Goal: Task Accomplishment & Management: Use online tool/utility

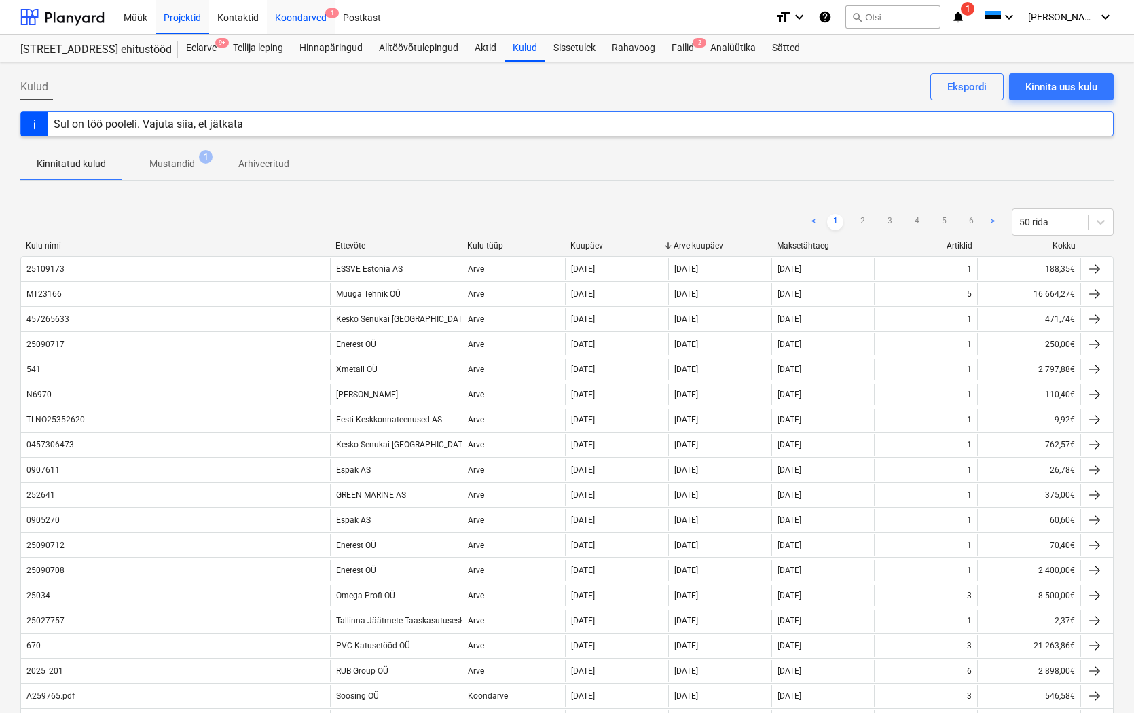
click at [287, 16] on div "Koondarved 1" at bounding box center [301, 16] width 68 height 35
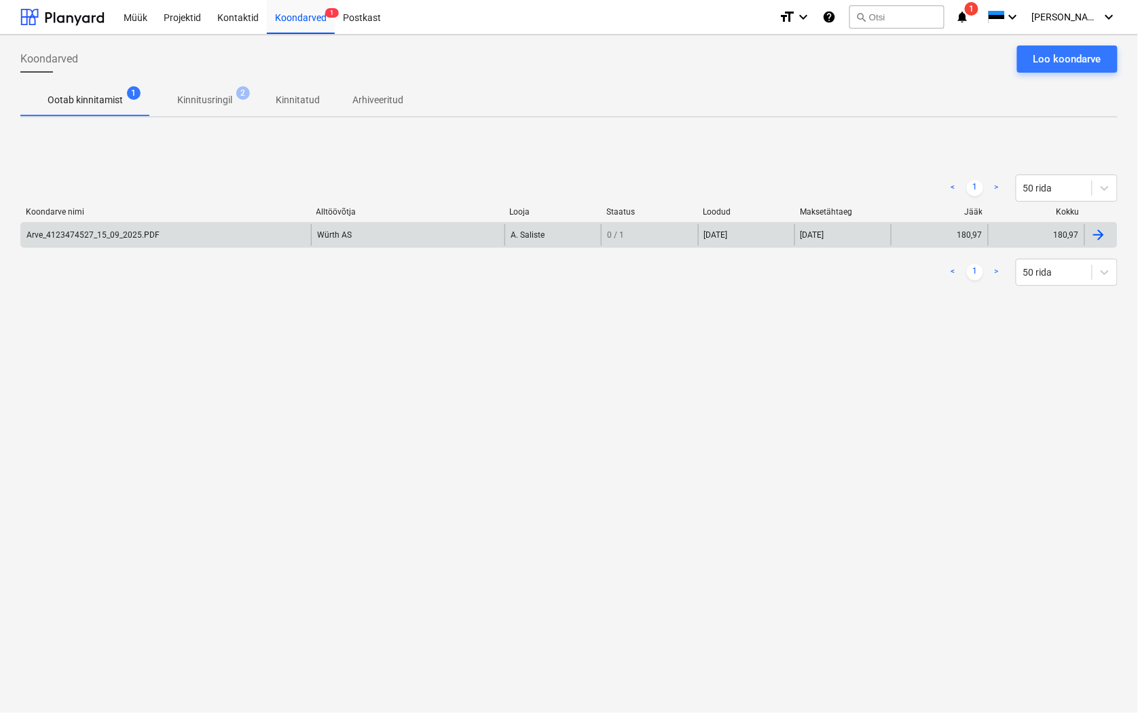
click at [77, 234] on div "Arve_4123474527_15_09_2025.PDF" at bounding box center [92, 235] width 133 height 10
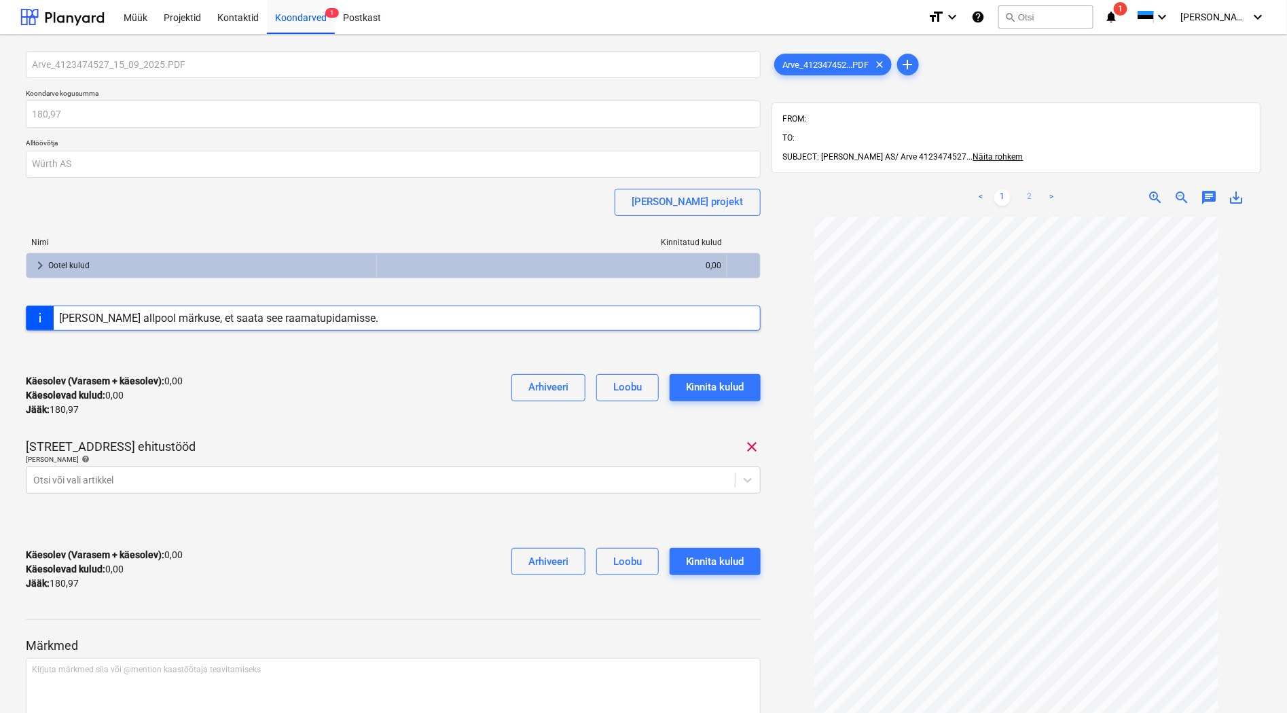
click at [1028, 190] on link "2" at bounding box center [1030, 198] width 16 height 16
click at [43, 478] on div at bounding box center [380, 480] width 695 height 14
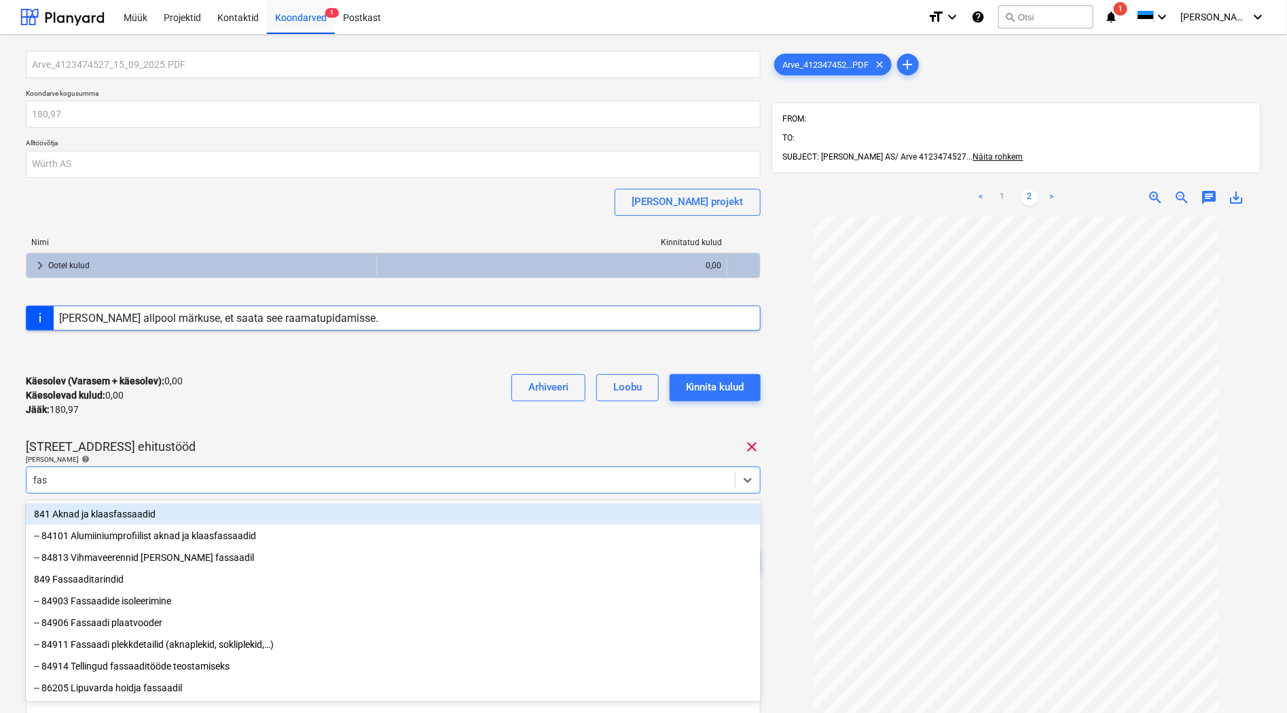
type input "fass"
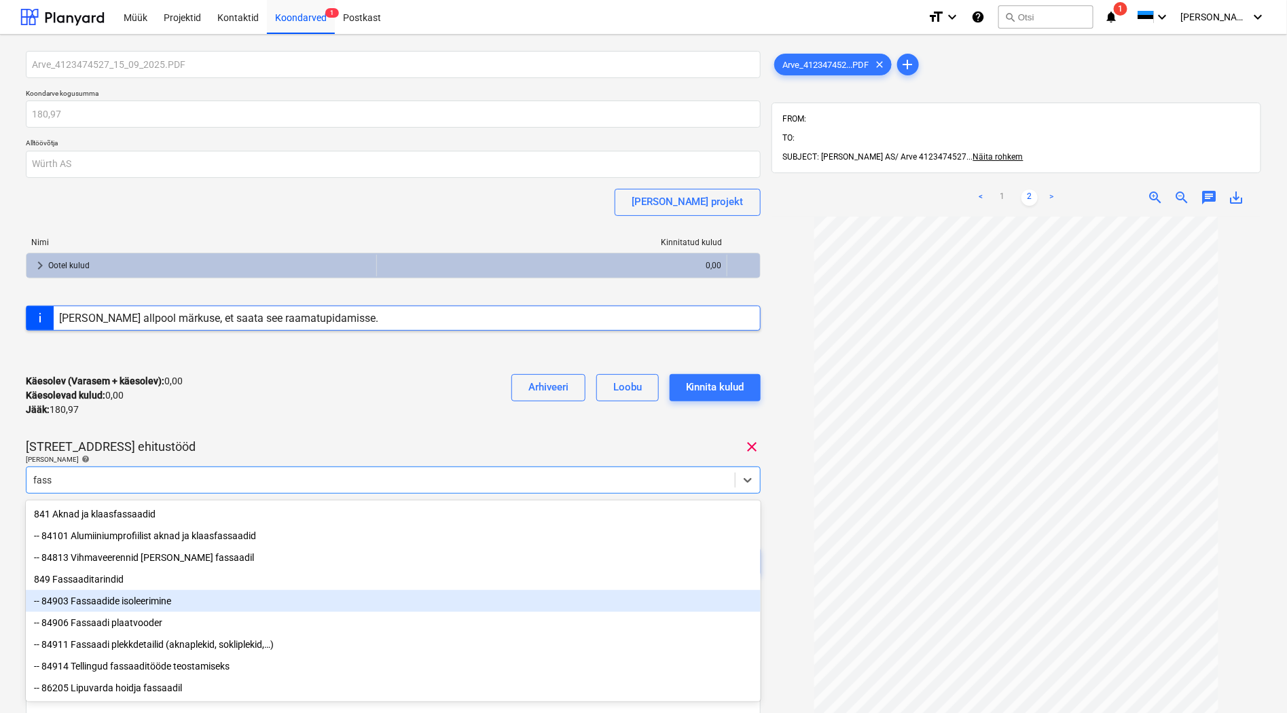
click at [111, 600] on div "-- 84903 Fassaadide isoleerimine" at bounding box center [393, 601] width 735 height 22
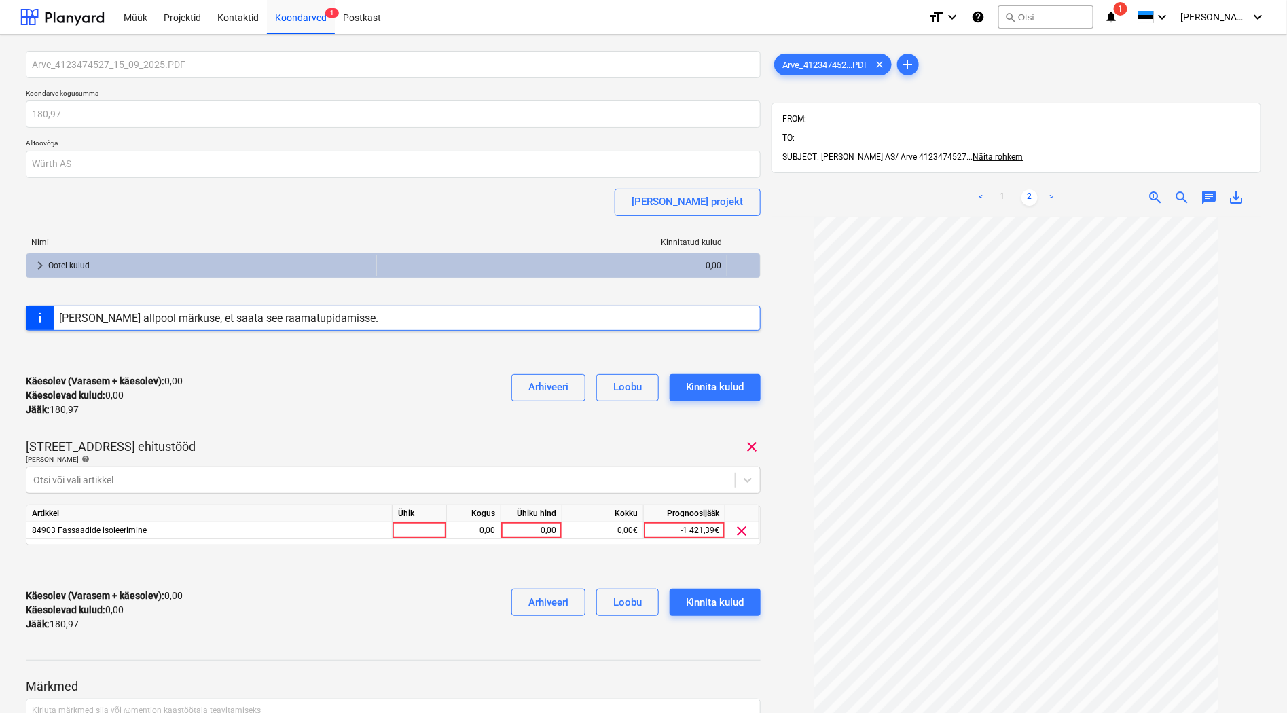
click at [370, 418] on div "Käesolev (Varasem + käesolev) : 0,00 Käesolevad kulud : 0,00 Jääk : 180,97 Arhi…" at bounding box center [393, 395] width 735 height 65
click at [402, 528] on div at bounding box center [420, 530] width 54 height 17
type input "tk"
click at [478, 531] on div "0,00" at bounding box center [473, 530] width 43 height 17
type input "1"
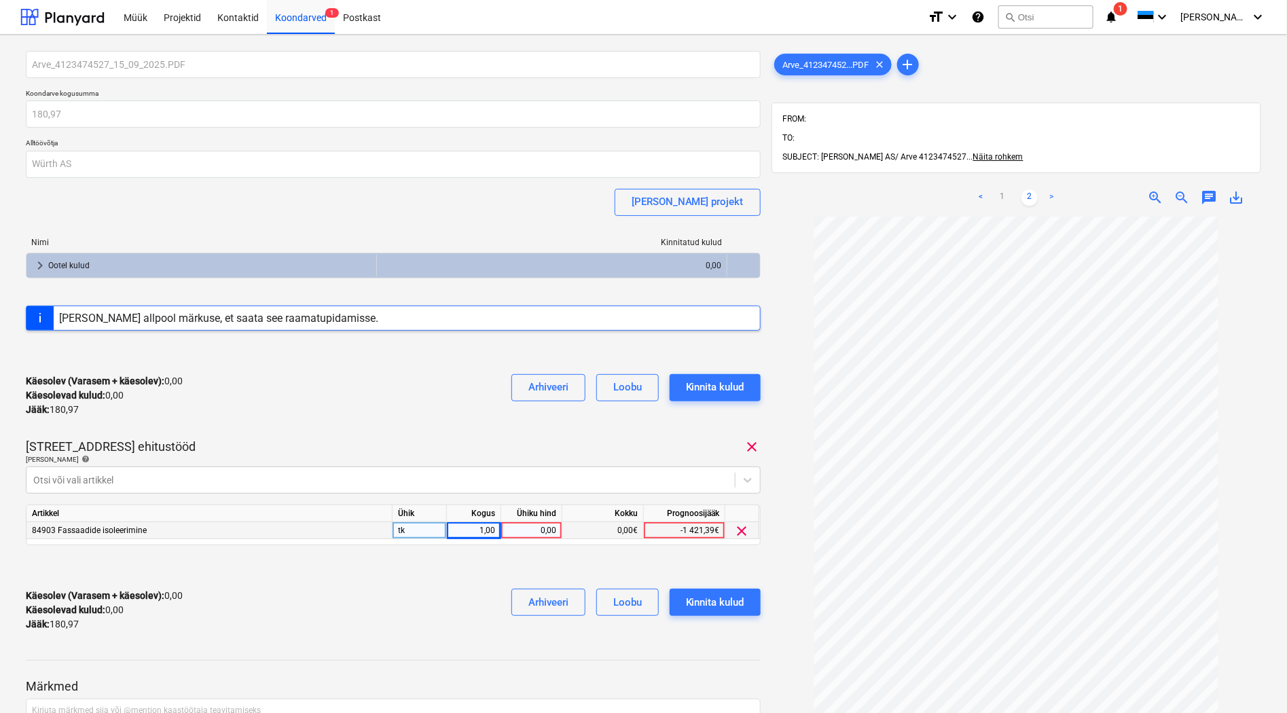
click at [514, 531] on div "0,00" at bounding box center [532, 530] width 50 height 17
type input "103,04"
click at [438, 624] on div "Käesolev (Varasem + käesolev) : 103,04 Käesolevad kulud : 103,04 Jääk : 77,93 A…" at bounding box center [393, 610] width 735 height 65
click at [720, 605] on div "Kinnita kulud" at bounding box center [715, 603] width 58 height 18
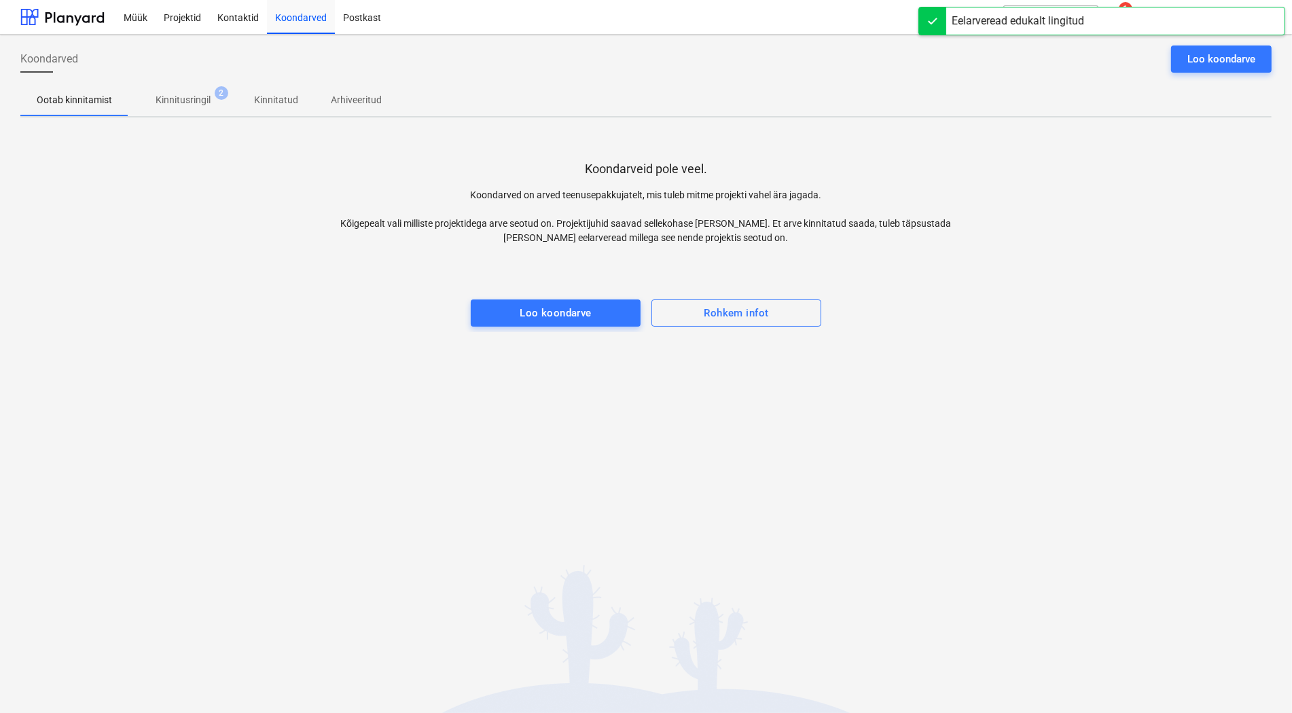
click at [173, 98] on p "Kinnitusringil" at bounding box center [183, 100] width 55 height 14
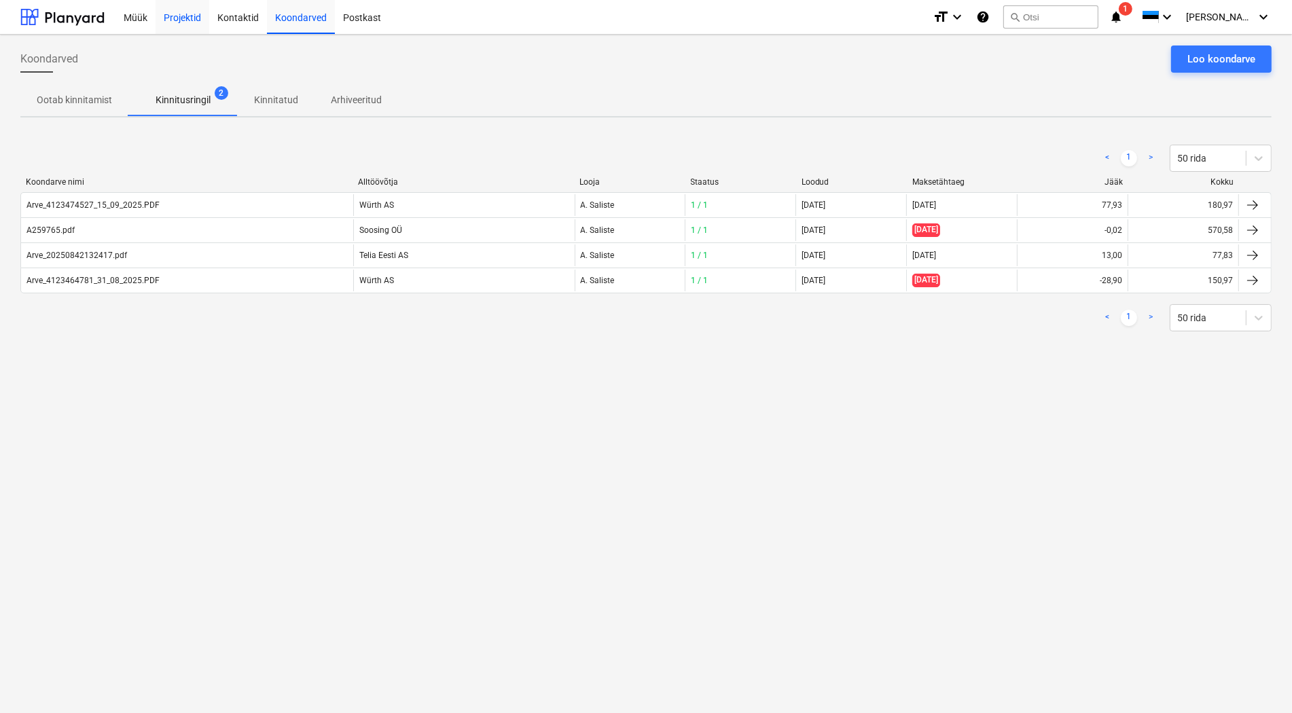
drag, startPoint x: 179, startPoint y: 18, endPoint x: 179, endPoint y: 31, distance: 12.2
click at [179, 18] on div "Projektid" at bounding box center [183, 16] width 54 height 35
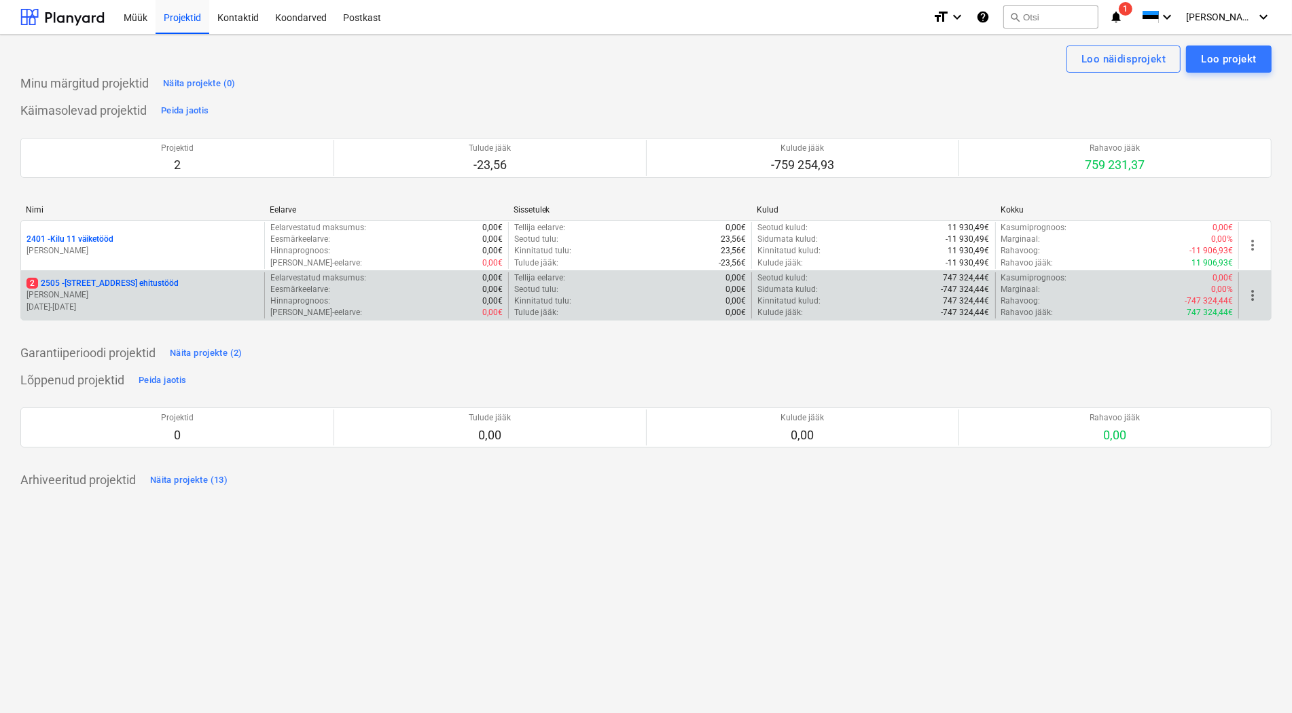
click at [58, 281] on p "[STREET_ADDRESS] ehitustööd" at bounding box center [102, 284] width 152 height 12
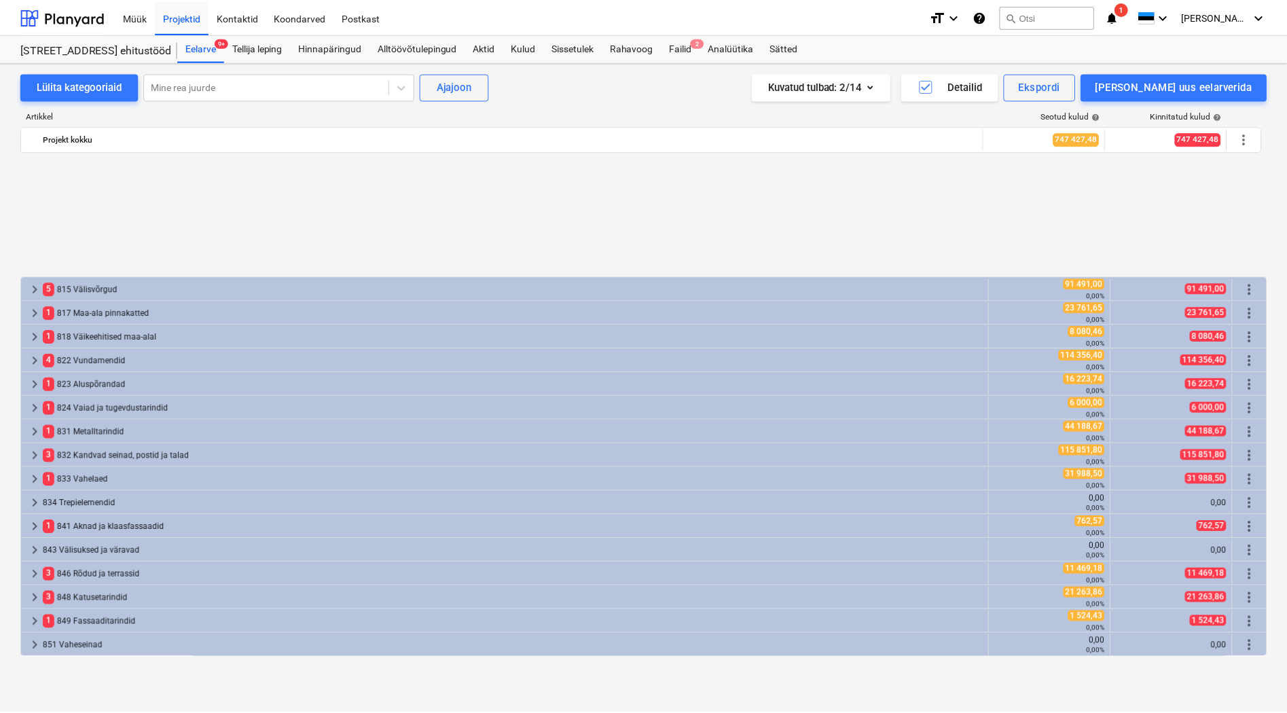
scroll to position [603, 0]
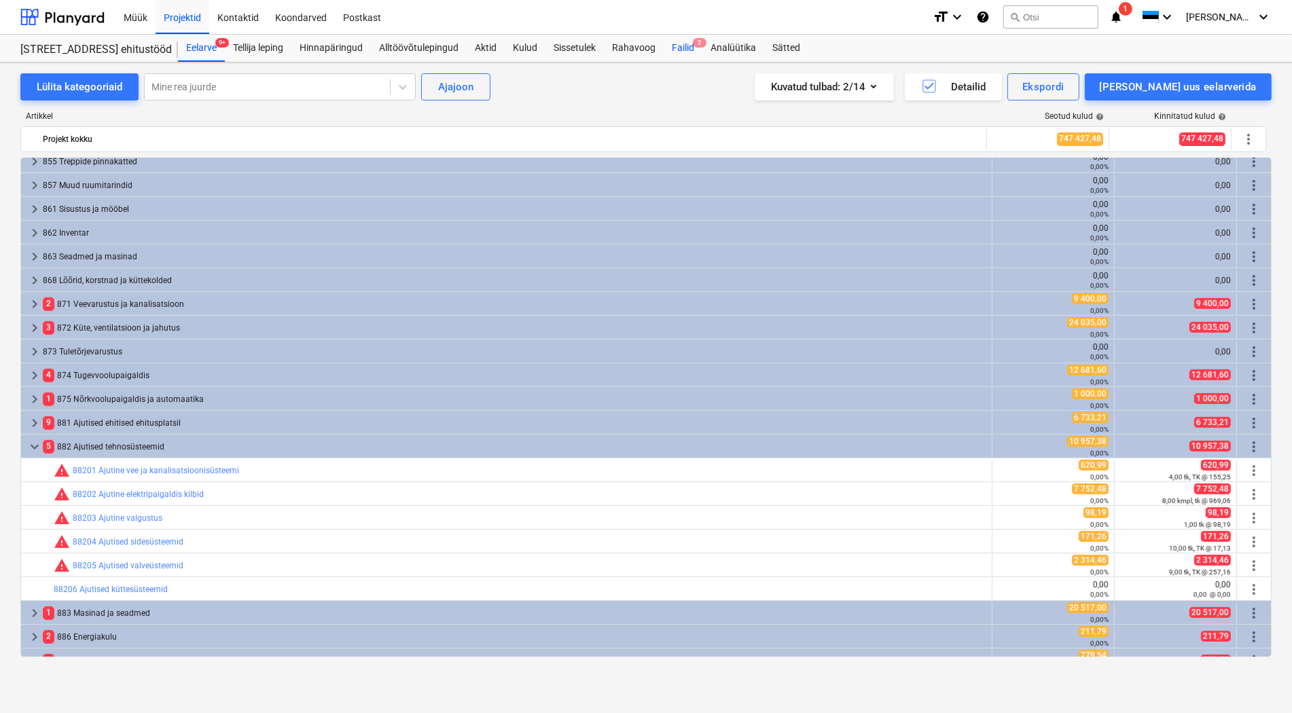
click at [688, 49] on div "Failid 2" at bounding box center [683, 48] width 39 height 27
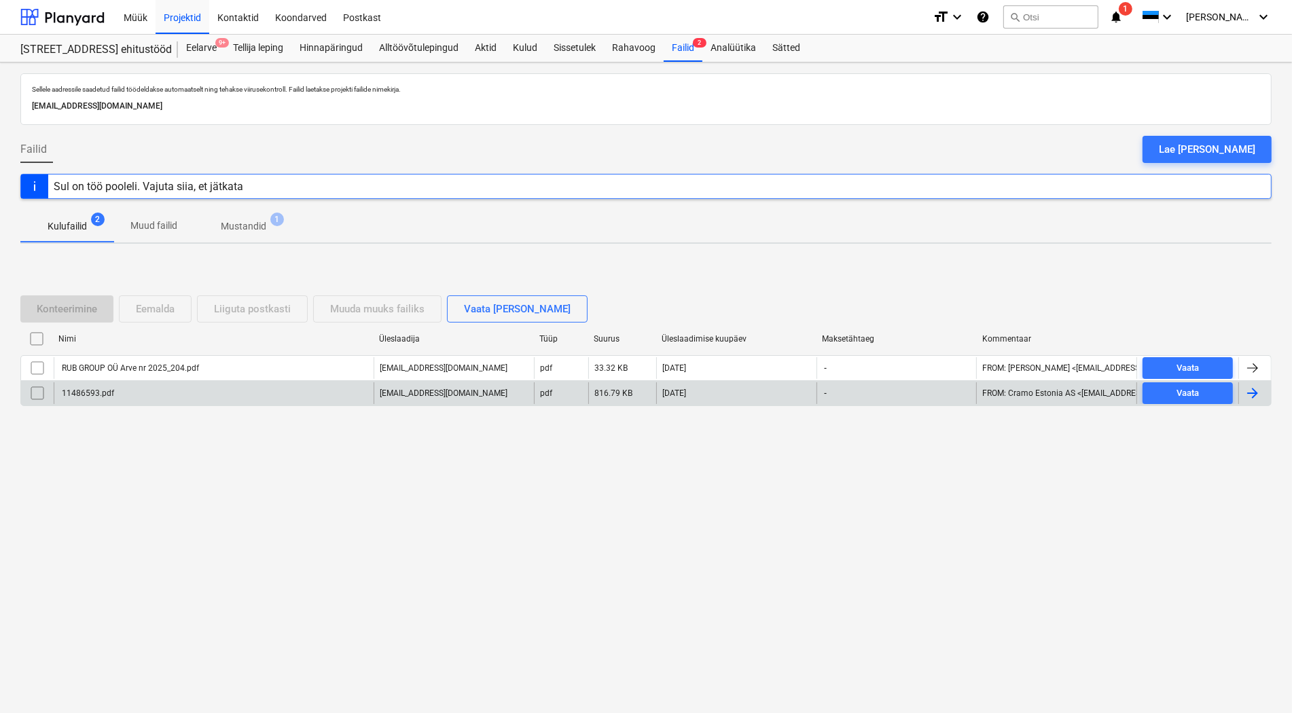
click at [82, 391] on div "11486593.pdf" at bounding box center [87, 394] width 54 height 10
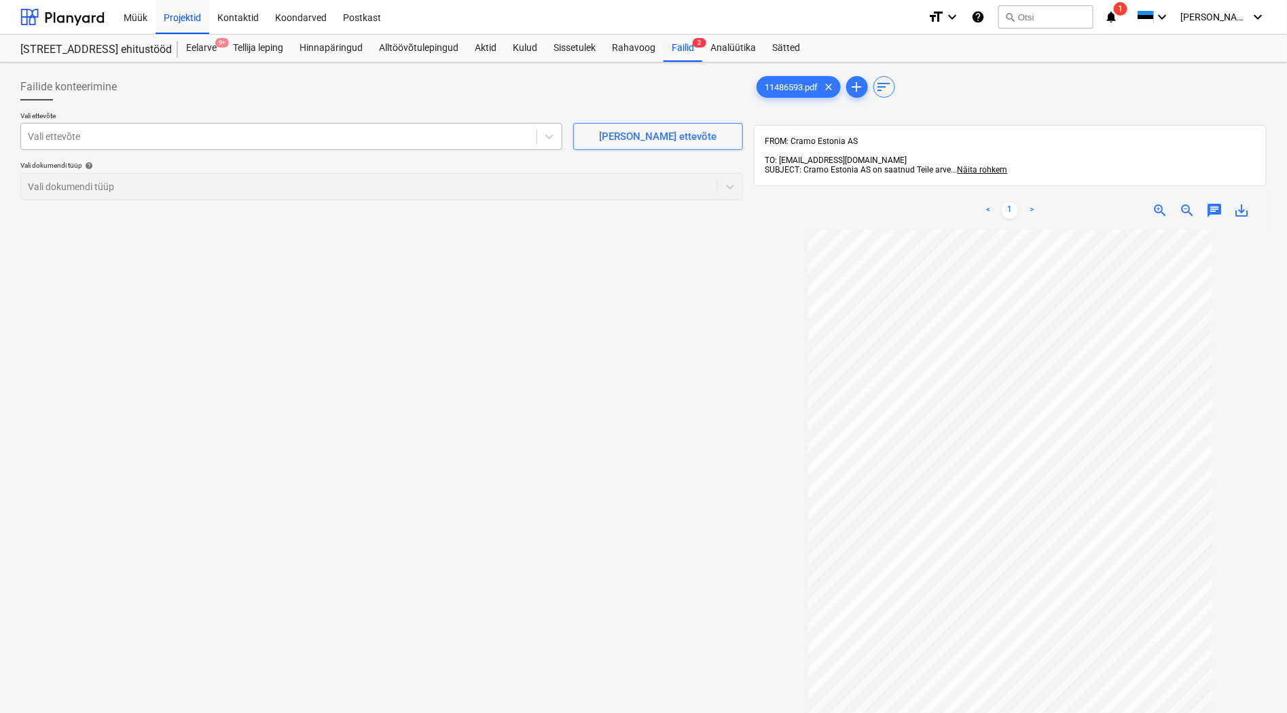
click at [57, 138] on div at bounding box center [279, 137] width 502 height 14
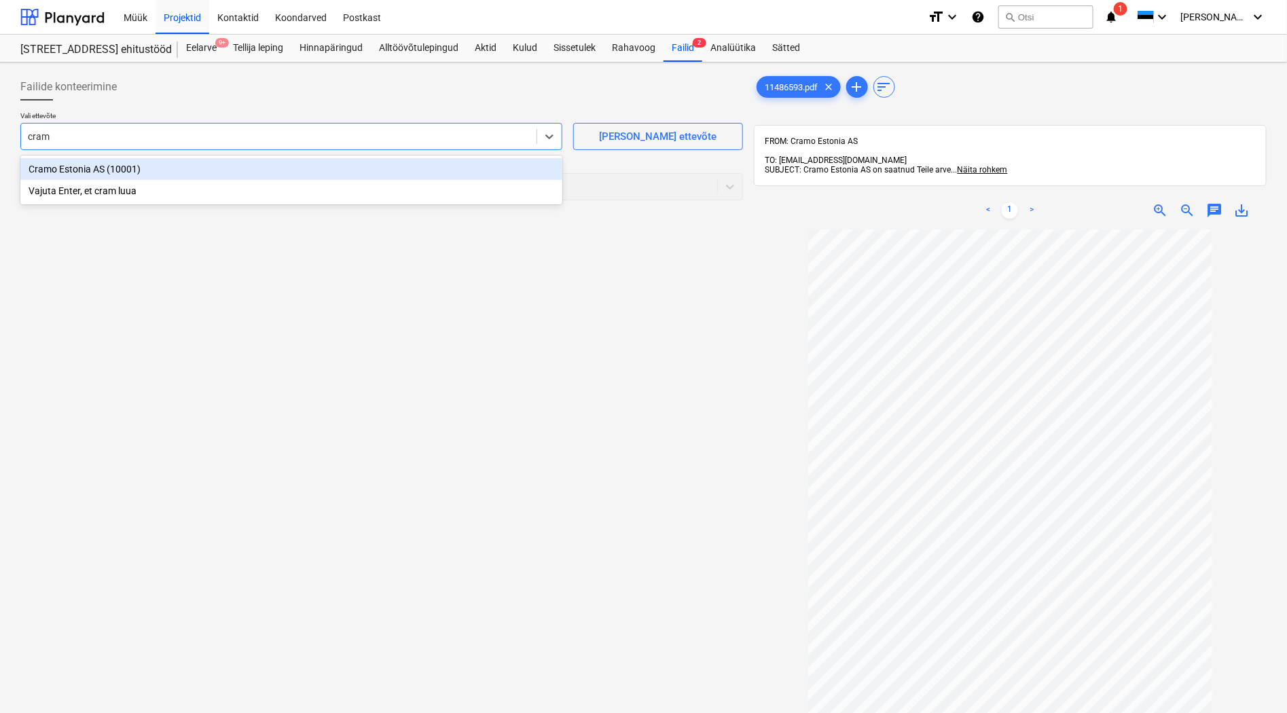
type input "cramo"
click at [92, 167] on div "Cramo Estonia AS (10001)" at bounding box center [291, 169] width 542 height 22
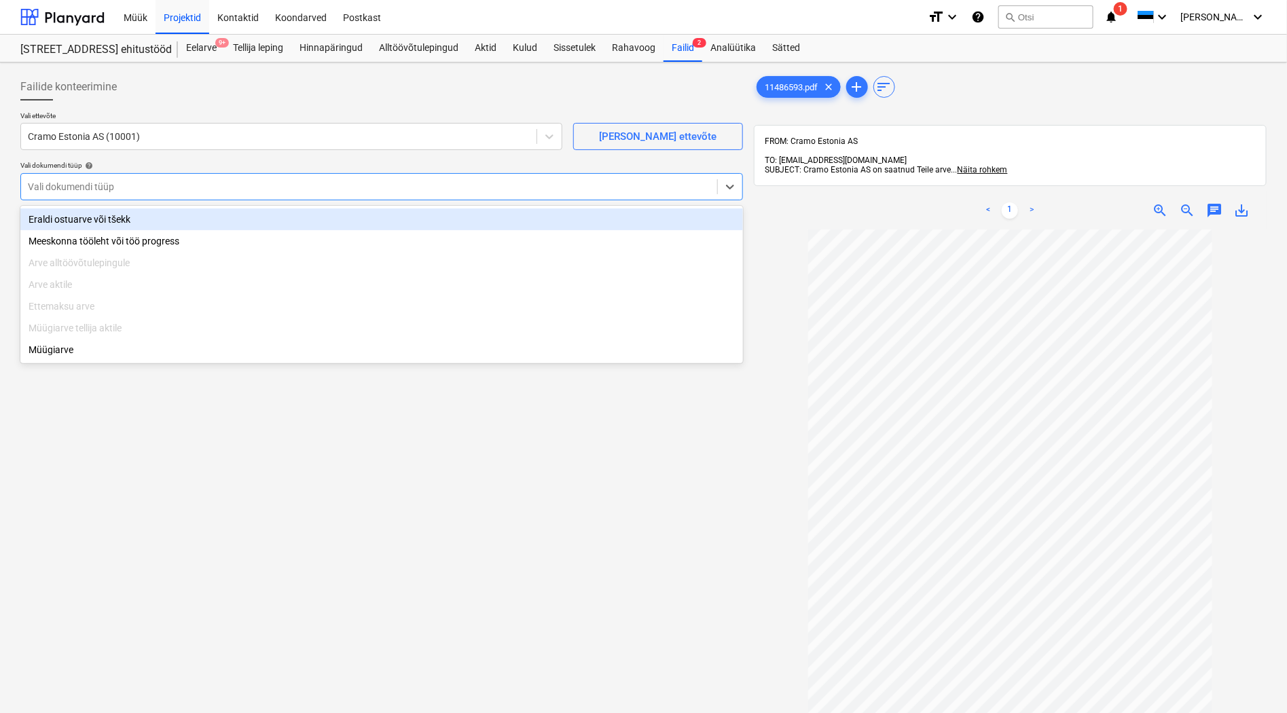
click at [61, 194] on div "Vali dokumendi tüüp" at bounding box center [369, 186] width 696 height 19
click at [63, 221] on div "Eraldi ostuarve või tšekk" at bounding box center [381, 220] width 723 height 22
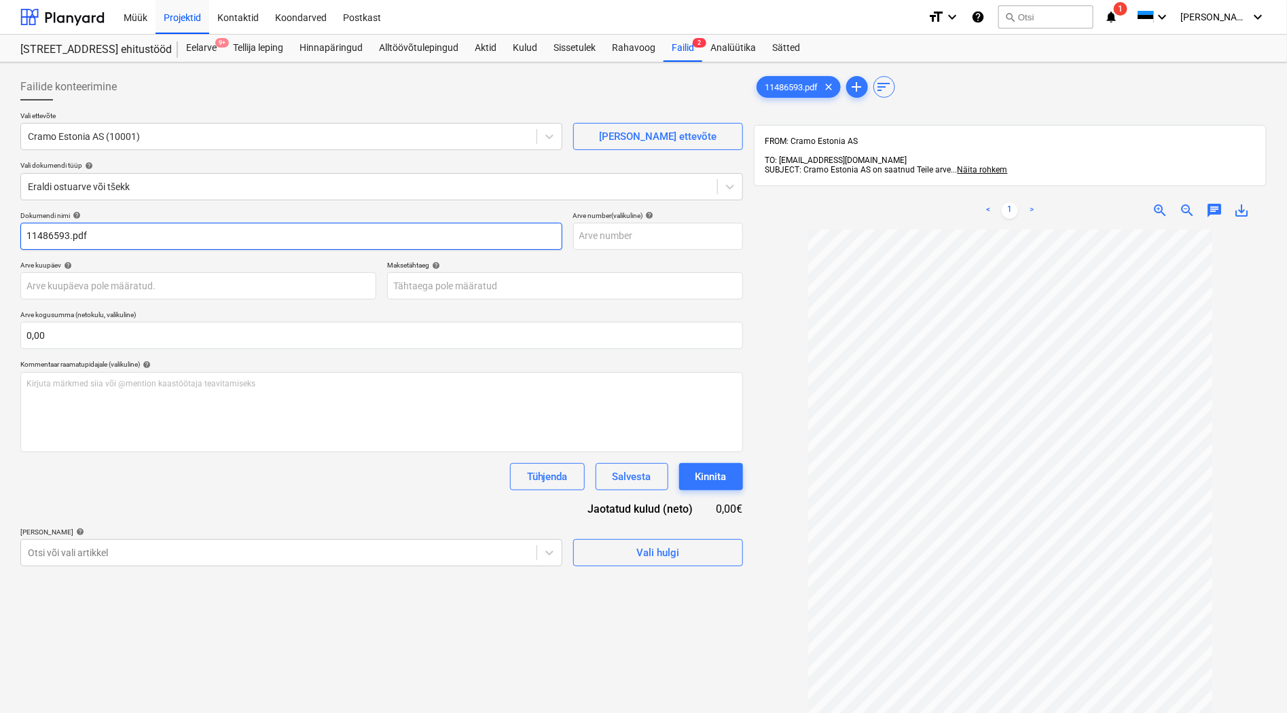
drag, startPoint x: 92, startPoint y: 234, endPoint x: 70, endPoint y: 236, distance: 21.8
click at [70, 236] on input "11486593.pdf" at bounding box center [291, 236] width 542 height 27
type input "11486593"
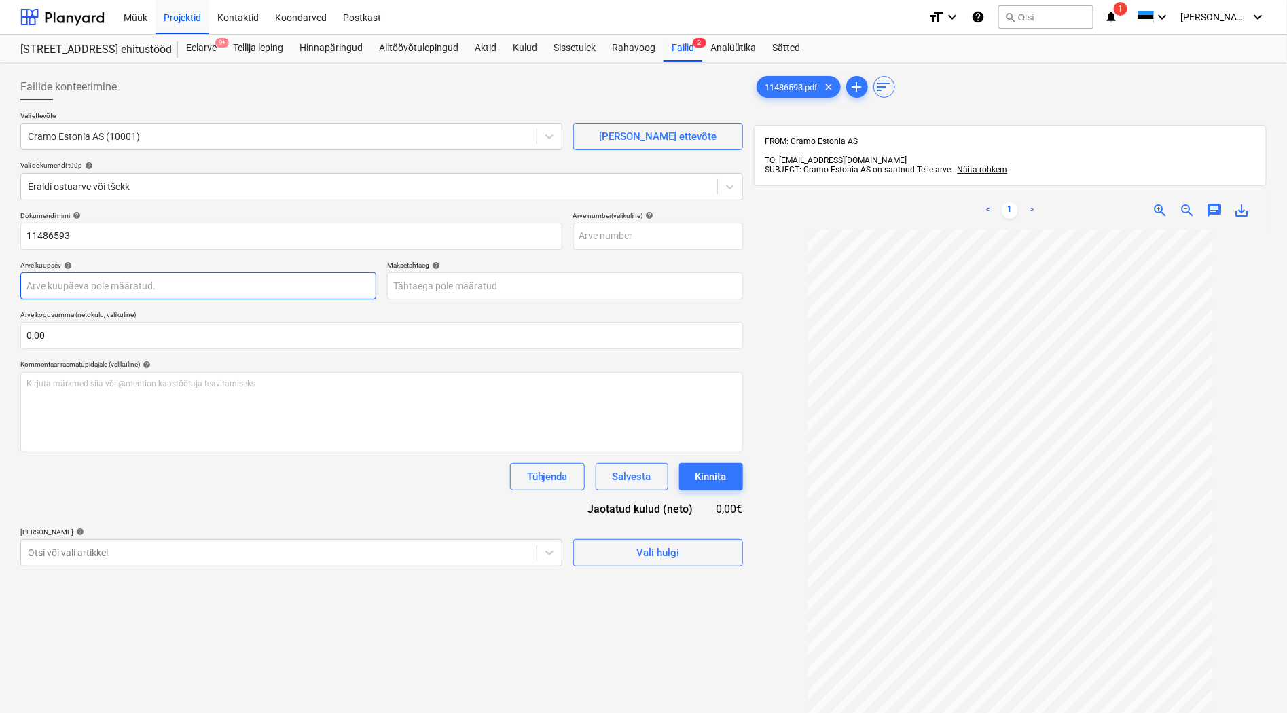
click at [37, 286] on body "Müük Projektid Kontaktid Koondarved Postkast format_size keyboard_arrow_down he…" at bounding box center [643, 356] width 1287 height 713
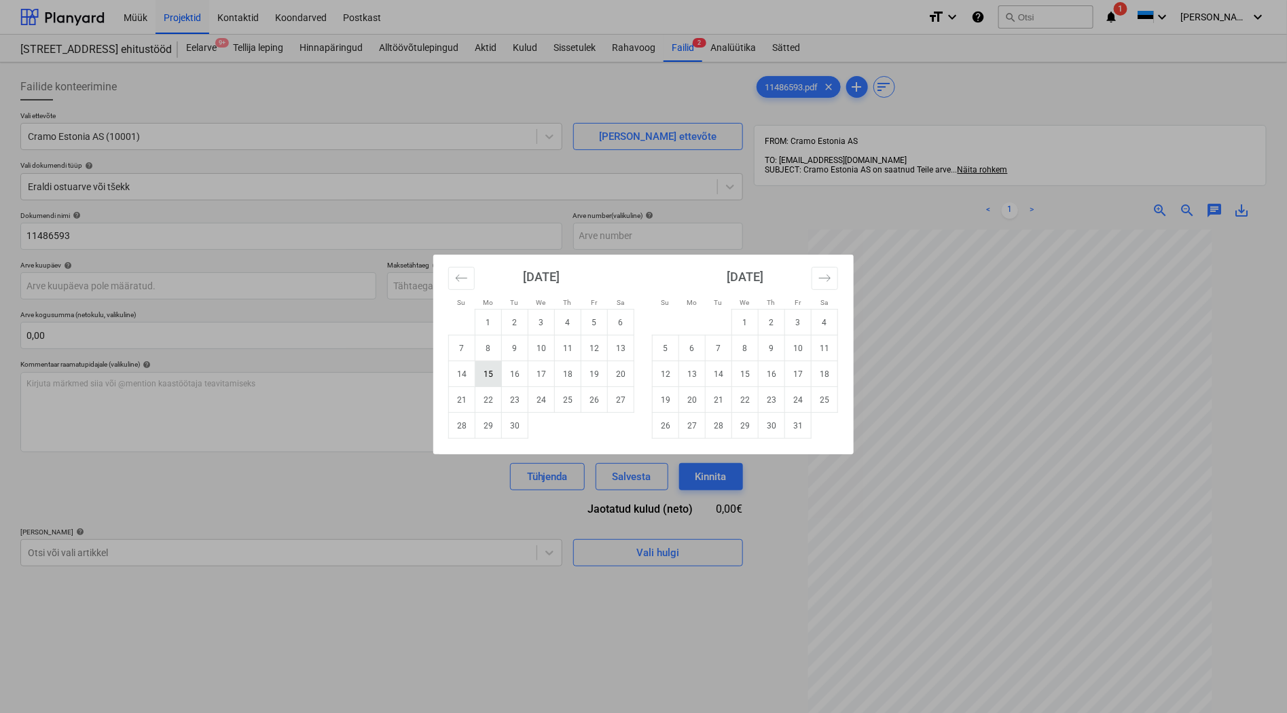
click at [490, 369] on td "15" at bounding box center [488, 374] width 26 height 26
type input "[DATE]"
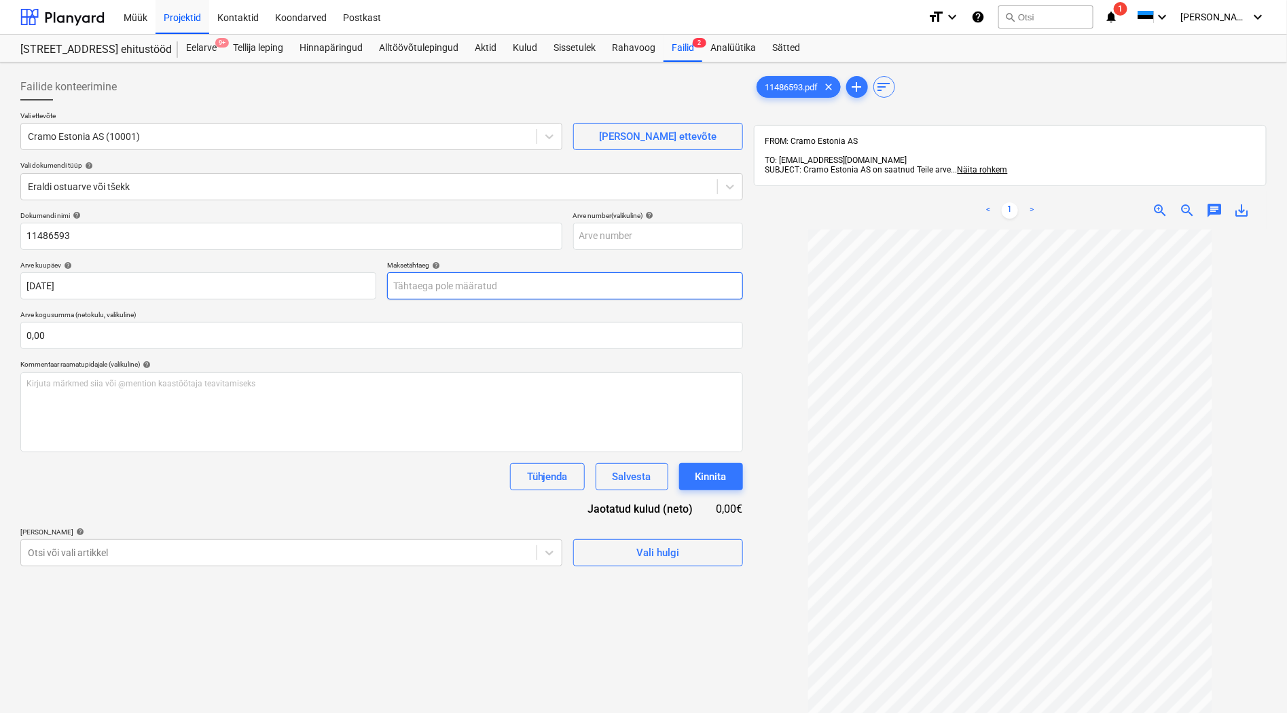
click at [439, 289] on body "Müük Projektid Kontaktid Koondarved Postkast format_size keyboard_arrow_down he…" at bounding box center [643, 356] width 1287 height 713
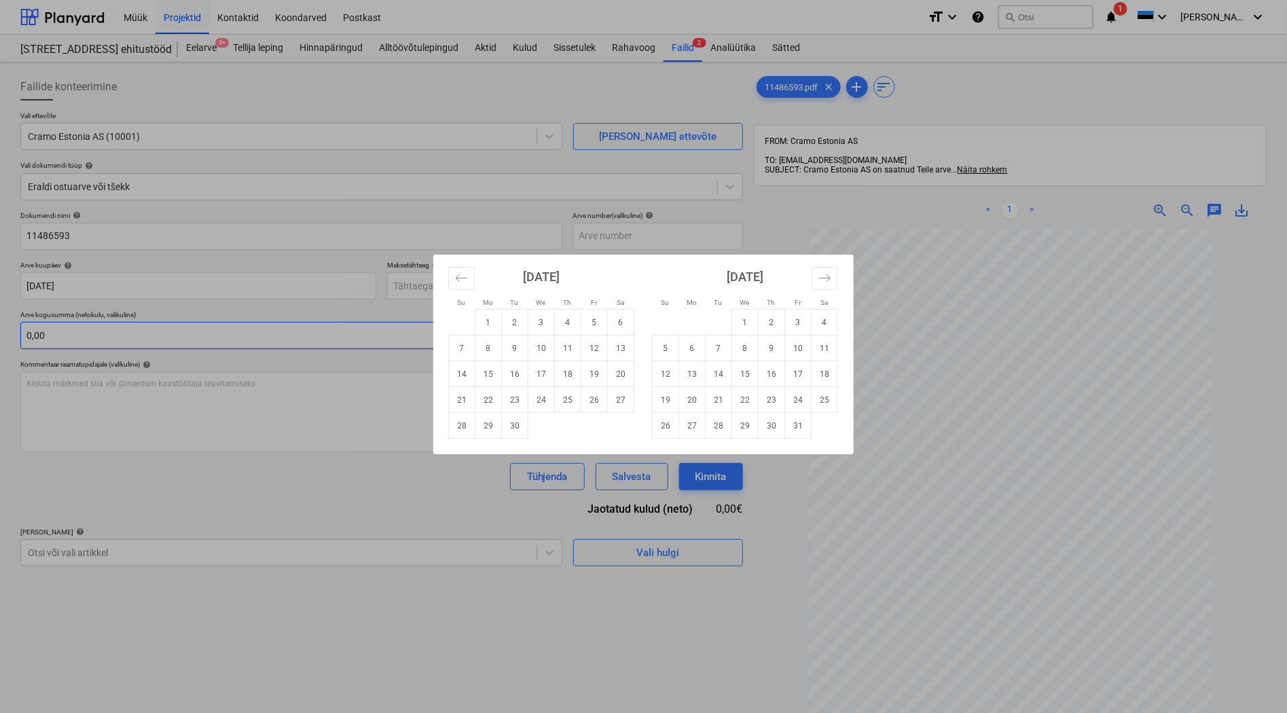
click at [679, 344] on td "6" at bounding box center [692, 349] width 26 height 26
type input "[DATE]"
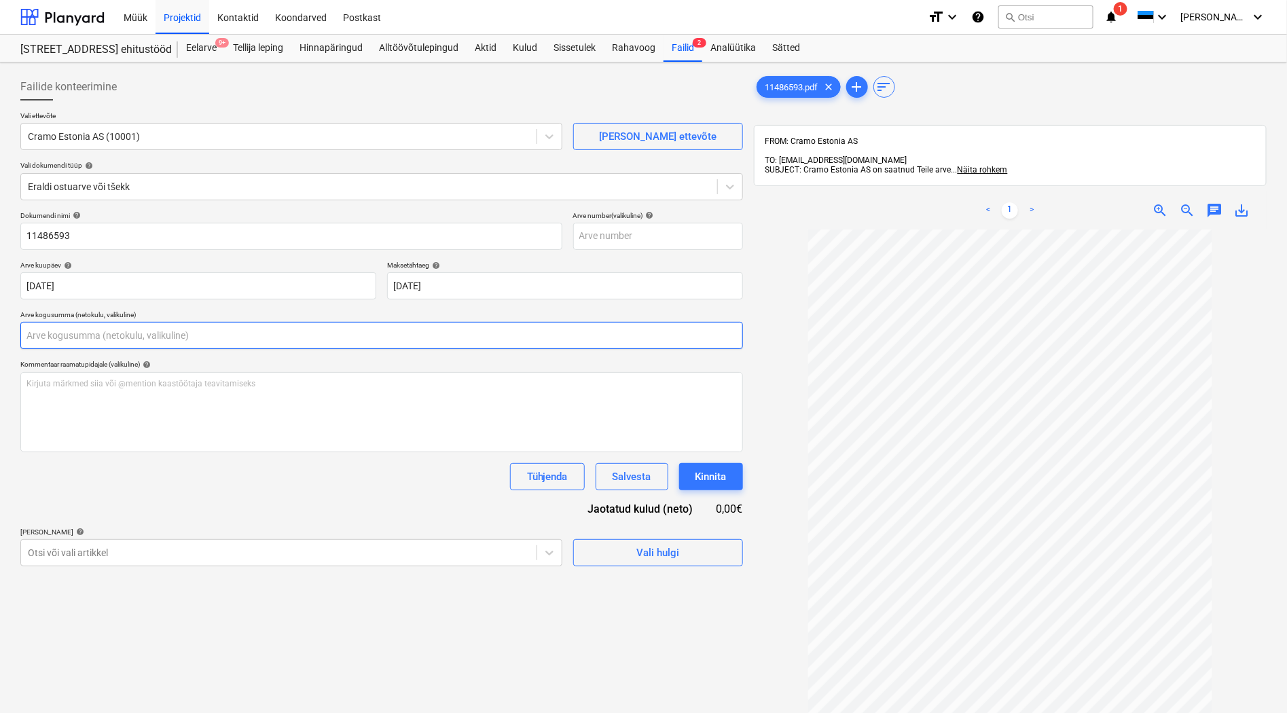
click at [157, 334] on input "text" at bounding box center [381, 335] width 723 height 27
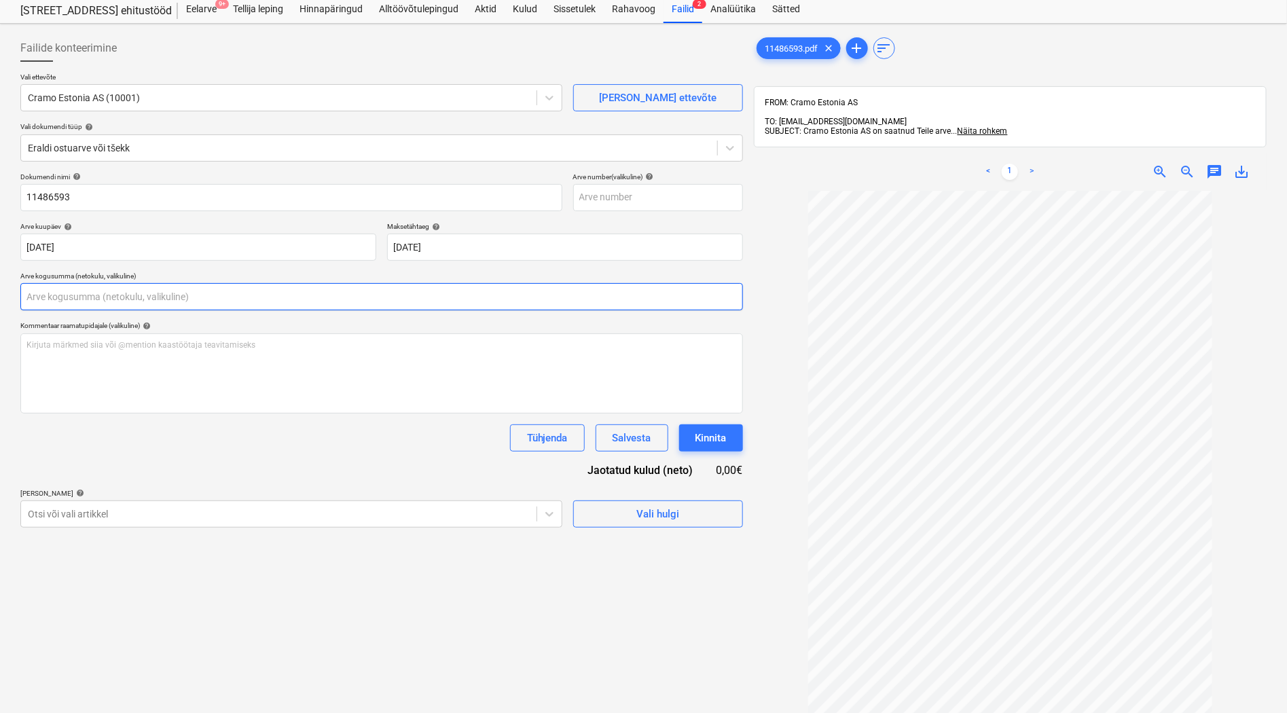
scroll to position [75, 0]
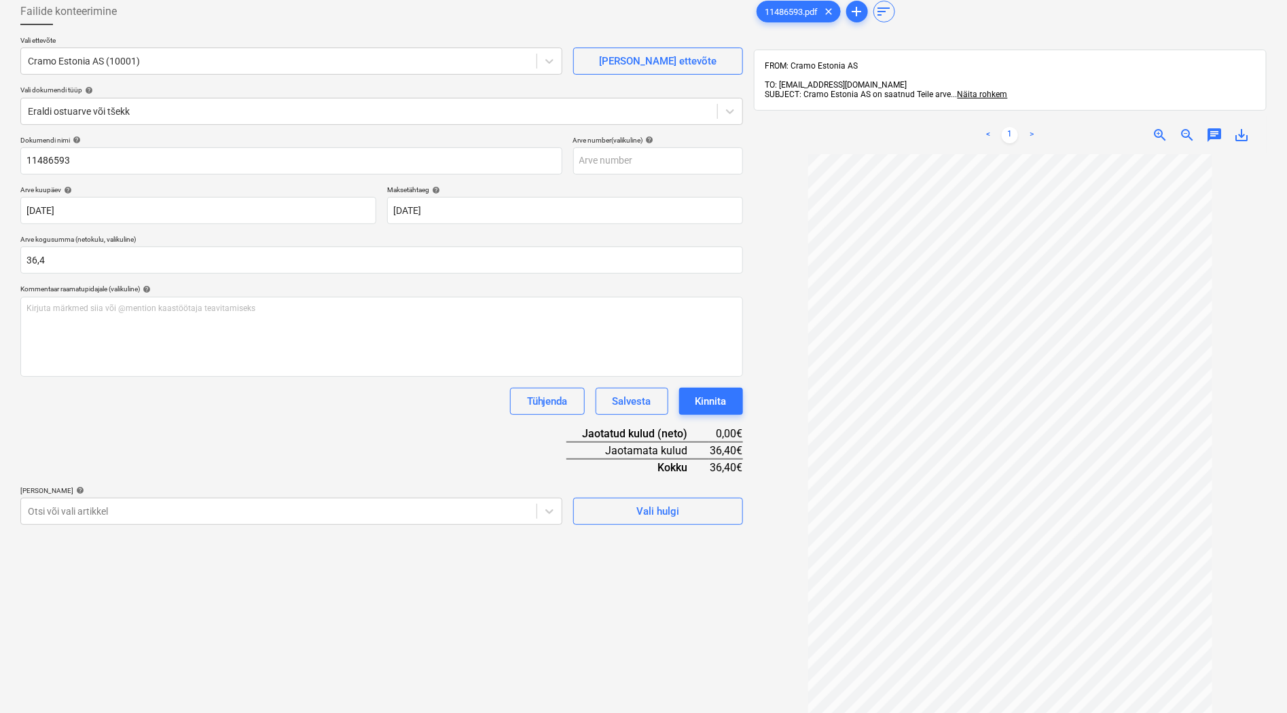
type input "36,40"
click at [389, 448] on div "Dokumendi nimi help 11486593 Arve number (valikuline) help Arve kuupäev help [D…" at bounding box center [381, 330] width 723 height 389
click at [154, 513] on body "Müük Projektid Kontaktid Koondarved Postkast format_size keyboard_arrow_down he…" at bounding box center [643, 281] width 1287 height 713
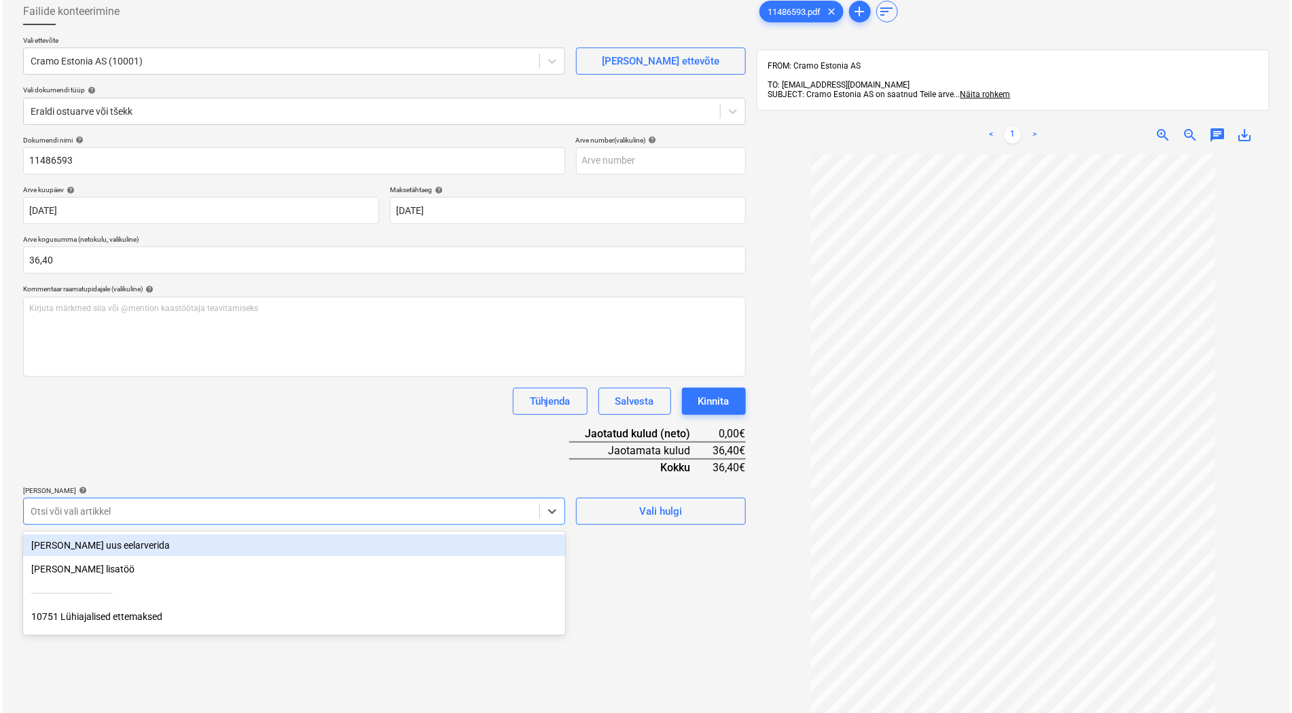
scroll to position [105, 0]
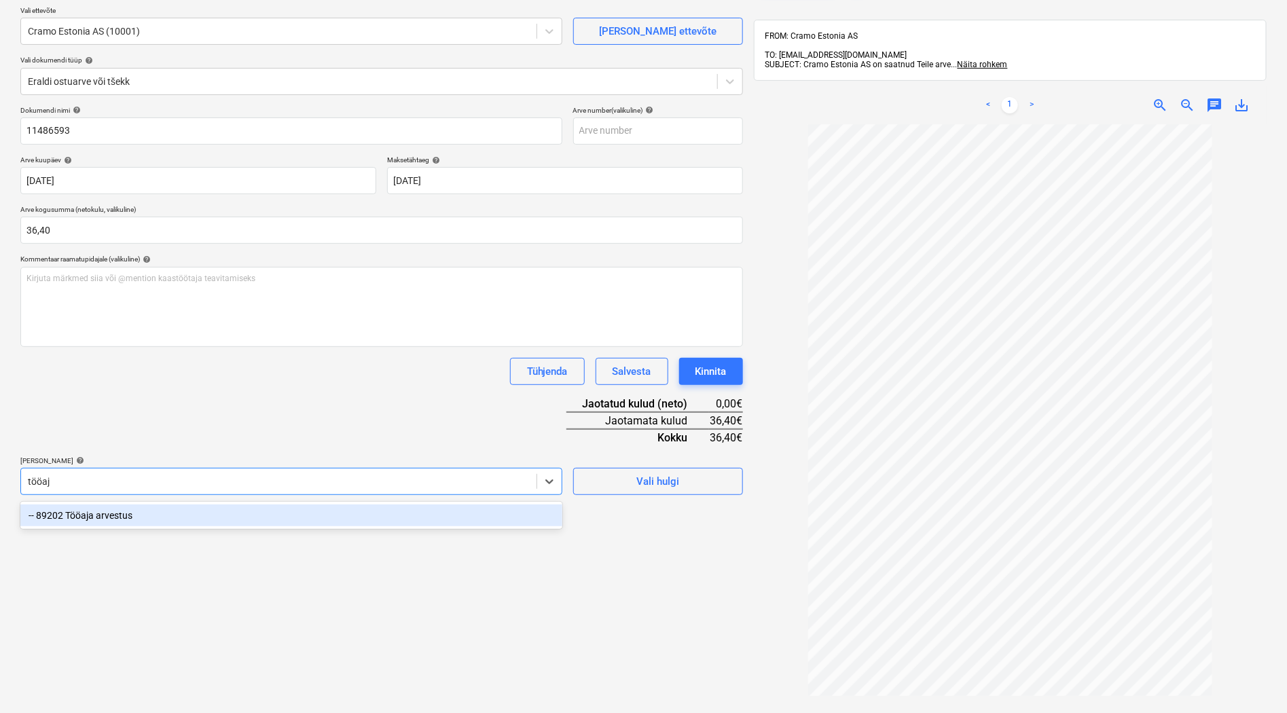
type input "tööaja"
click at [79, 513] on div "-- 89202 Tööaja arvestus" at bounding box center [291, 516] width 542 height 22
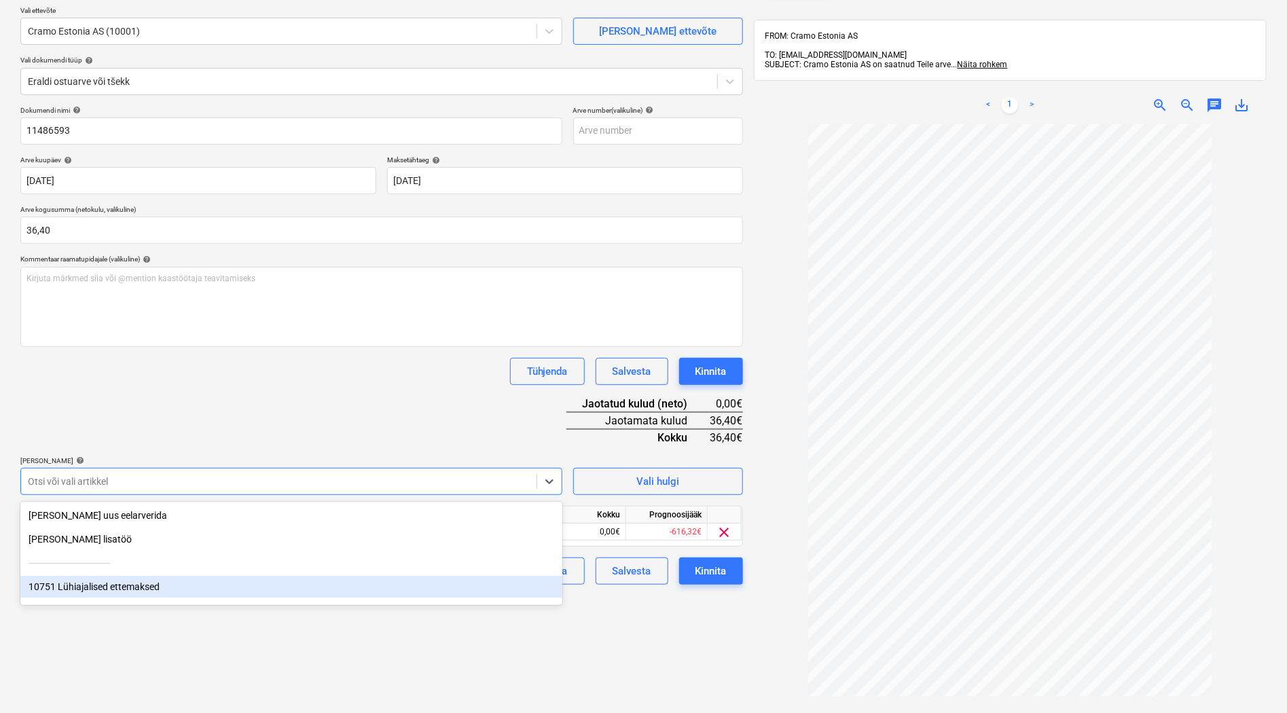
drag, startPoint x: 688, startPoint y: 646, endPoint x: 425, endPoint y: 524, distance: 289.9
click at [685, 645] on div "Failide konteerimine Vali ettevõte Cramo Estonia AS (10001) [PERSON_NAME] uus e…" at bounding box center [382, 384] width 734 height 842
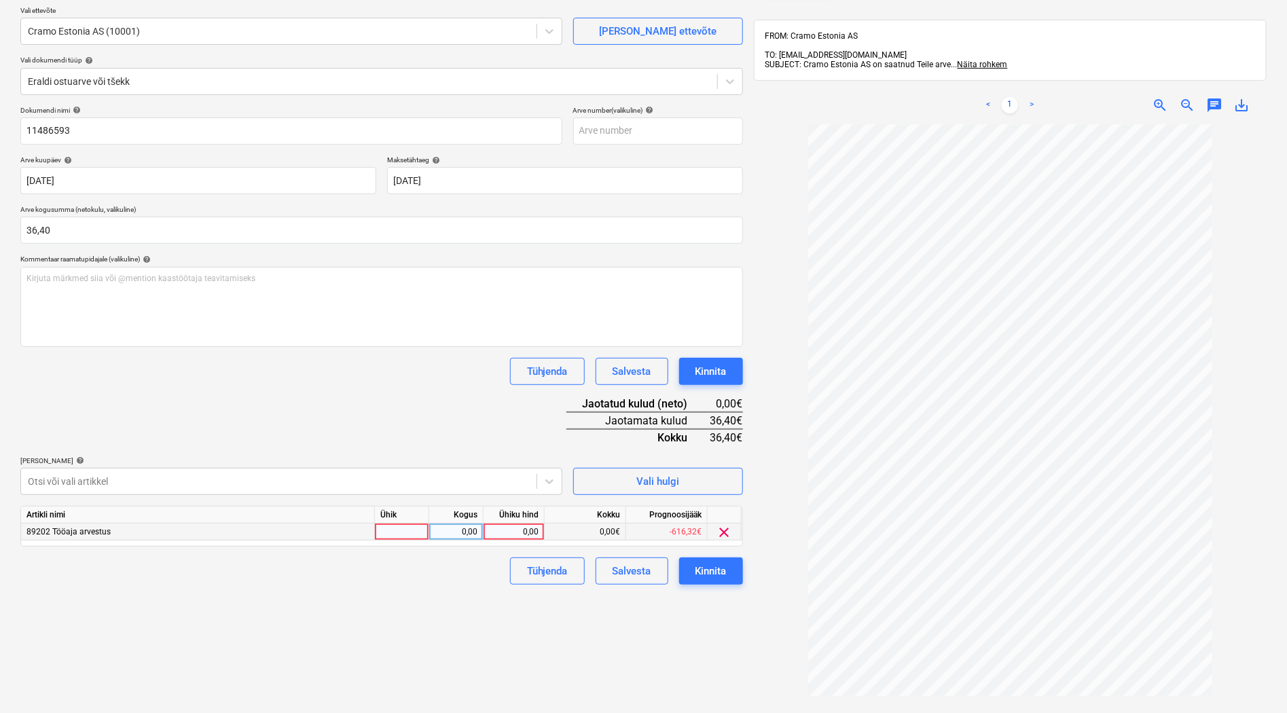
click at [398, 530] on div at bounding box center [402, 532] width 54 height 17
type input "tk"
click at [450, 535] on div "0,00" at bounding box center [456, 532] width 43 height 17
type input "1"
click at [526, 533] on div "0,00" at bounding box center [514, 532] width 50 height 17
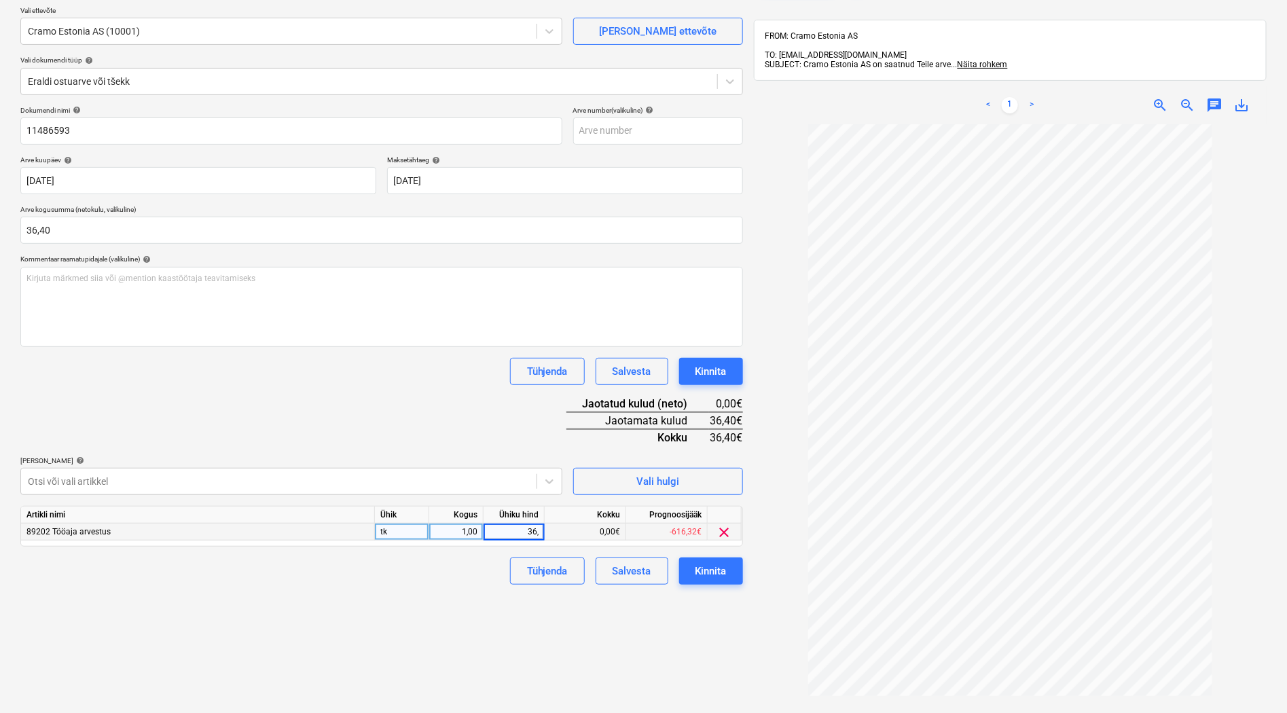
type input "36,4"
click at [388, 605] on div "Failide konteerimine Vali ettevõte Cramo Estonia AS (10001) [PERSON_NAME] uus e…" at bounding box center [382, 384] width 734 height 842
click at [705, 573] on div "Kinnita" at bounding box center [711, 571] width 31 height 18
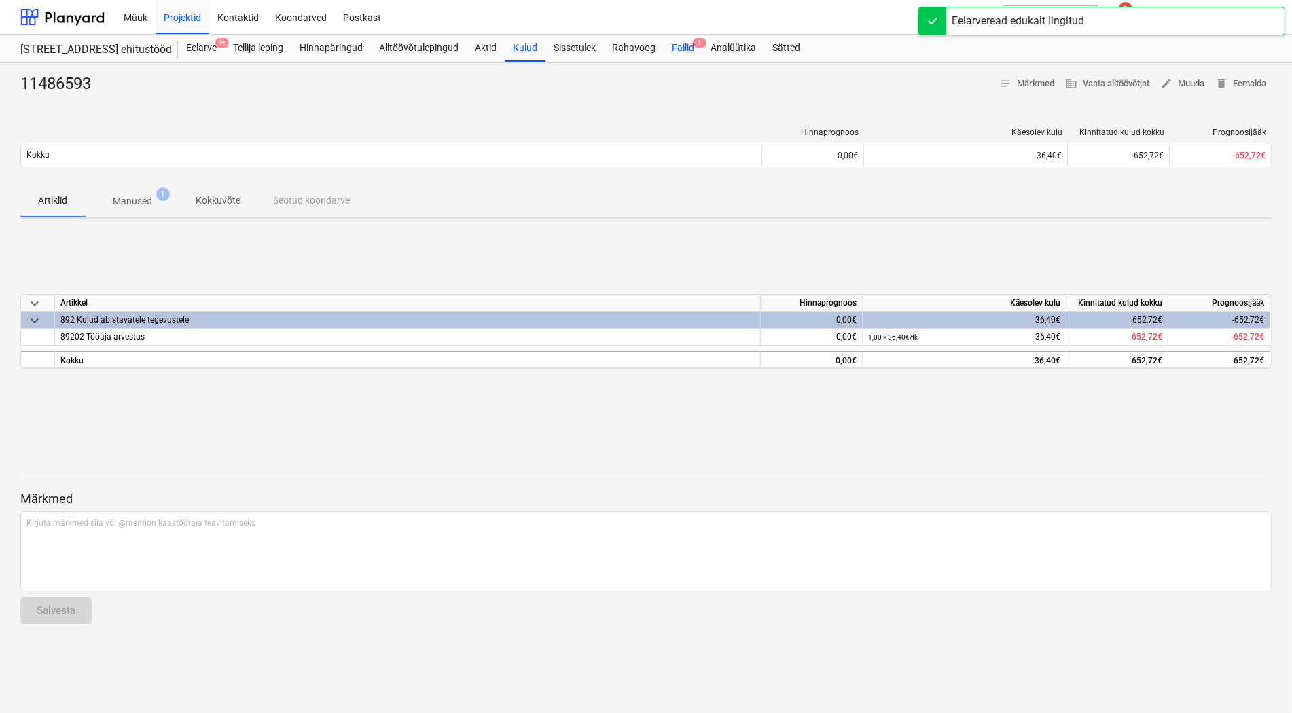
click at [683, 43] on div "Failid 1" at bounding box center [683, 48] width 39 height 27
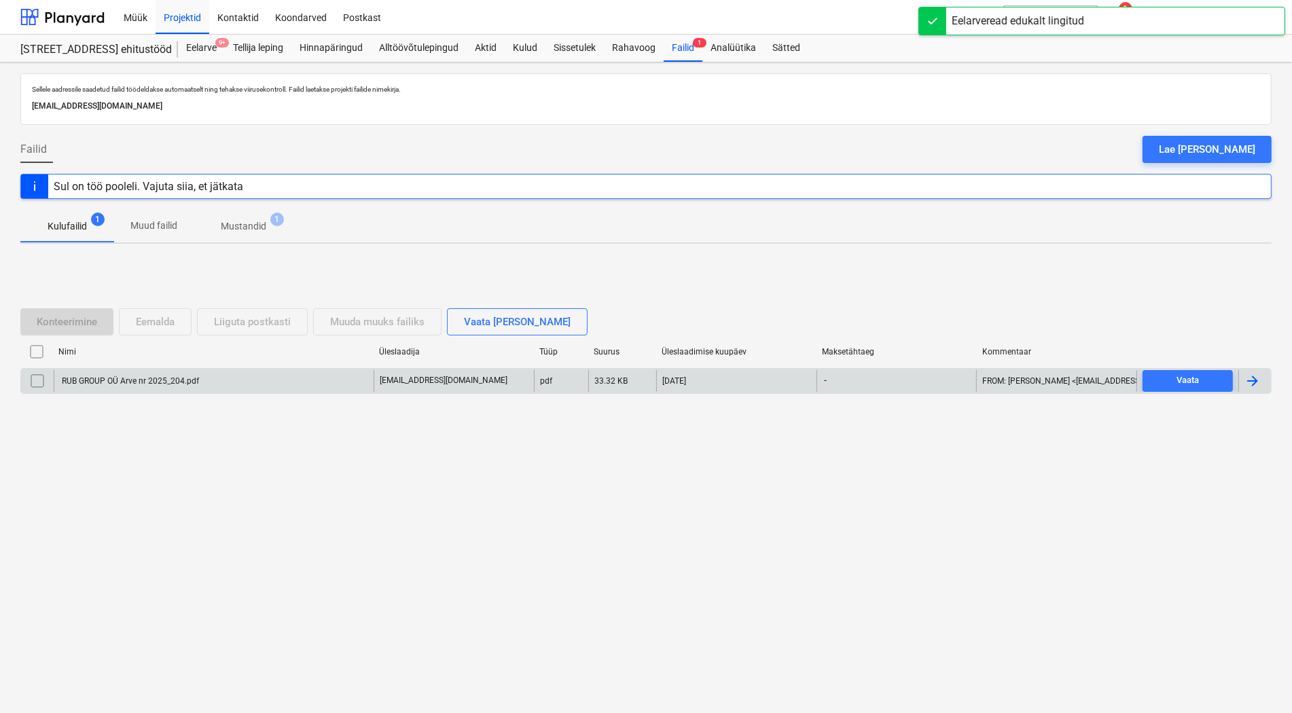
click at [97, 377] on div "RUB GROUP OÜ Arve nr 2025_204.pdf" at bounding box center [129, 381] width 139 height 10
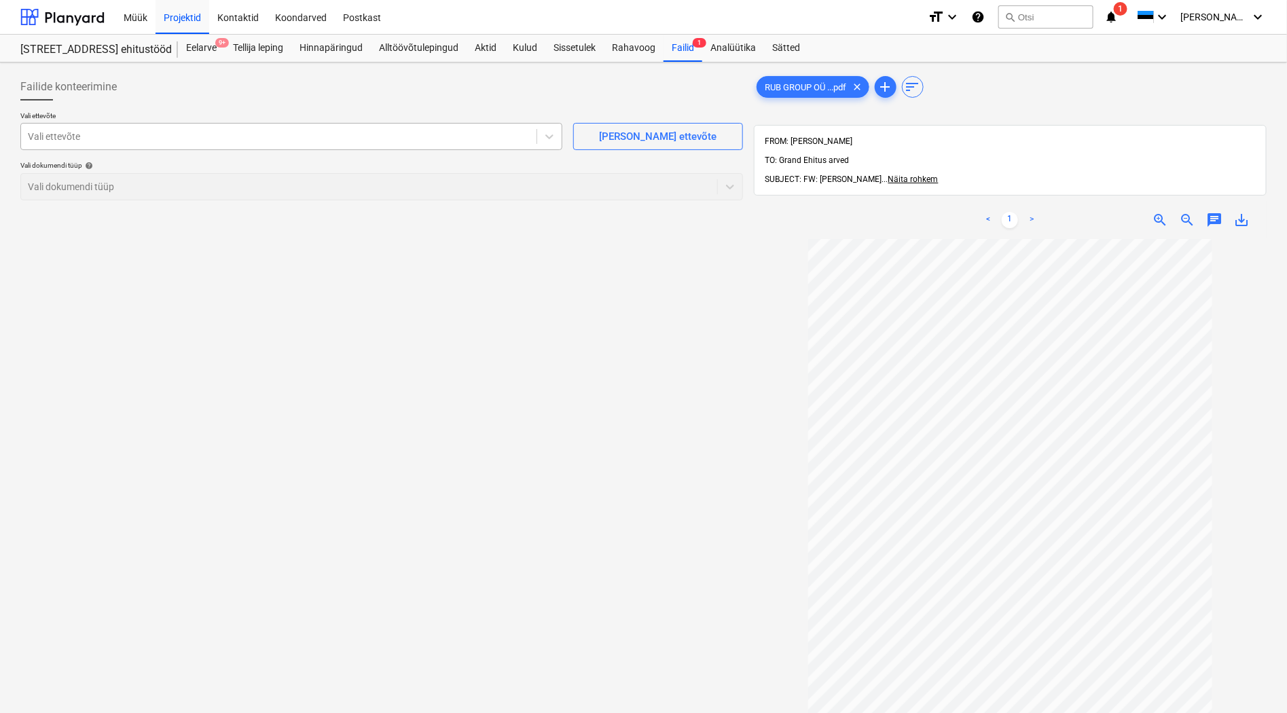
click at [35, 139] on div at bounding box center [279, 137] width 502 height 14
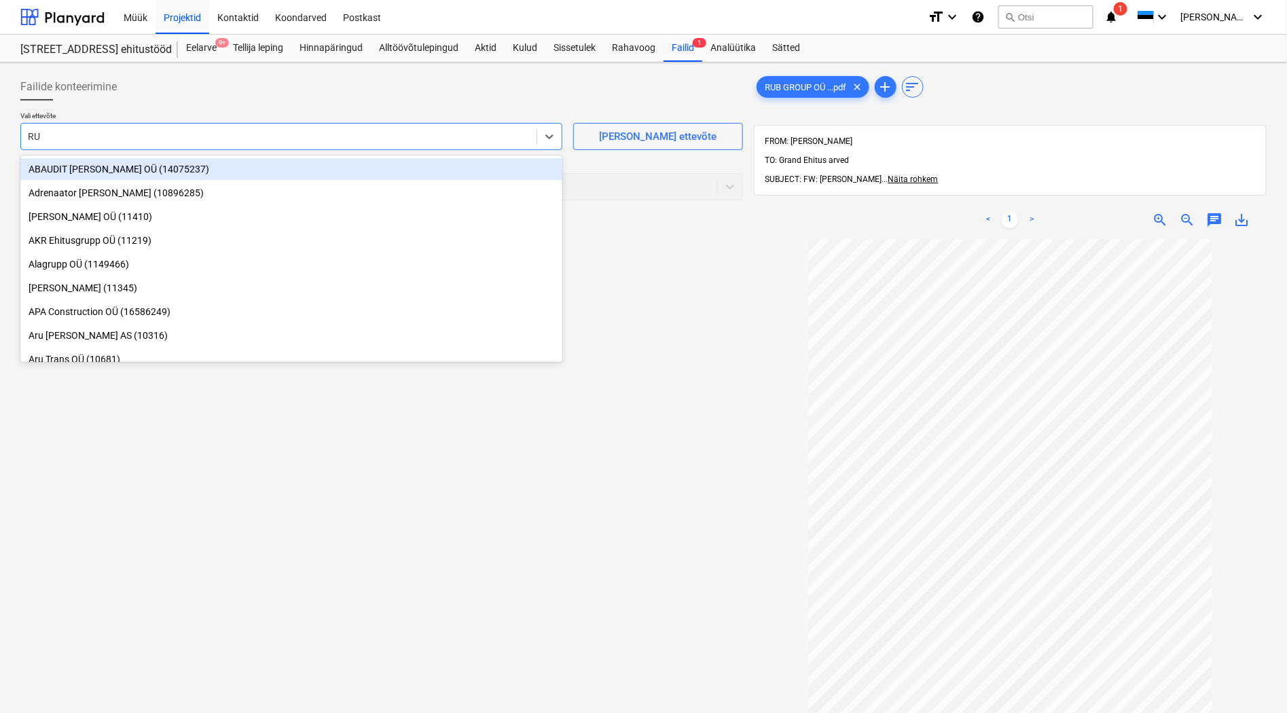
type input "RUB"
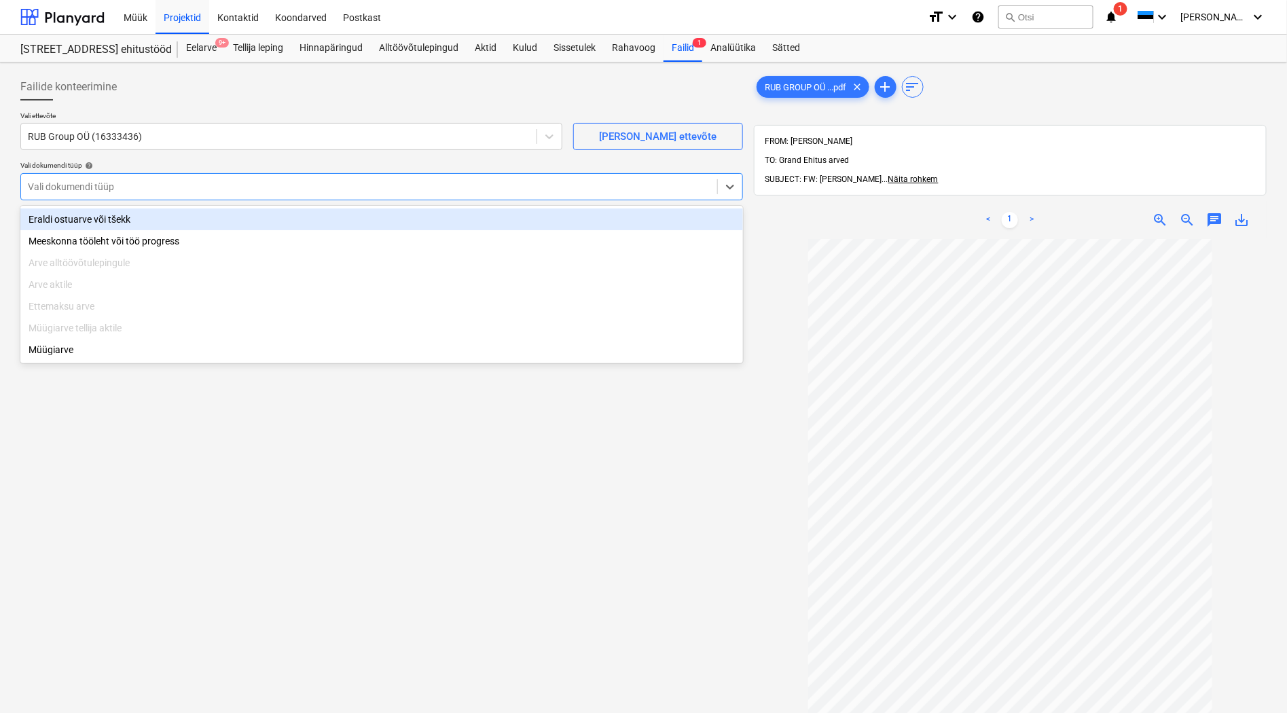
click at [35, 185] on div at bounding box center [369, 187] width 683 height 14
click at [39, 213] on div "Eraldi ostuarve või tšekk" at bounding box center [381, 220] width 723 height 22
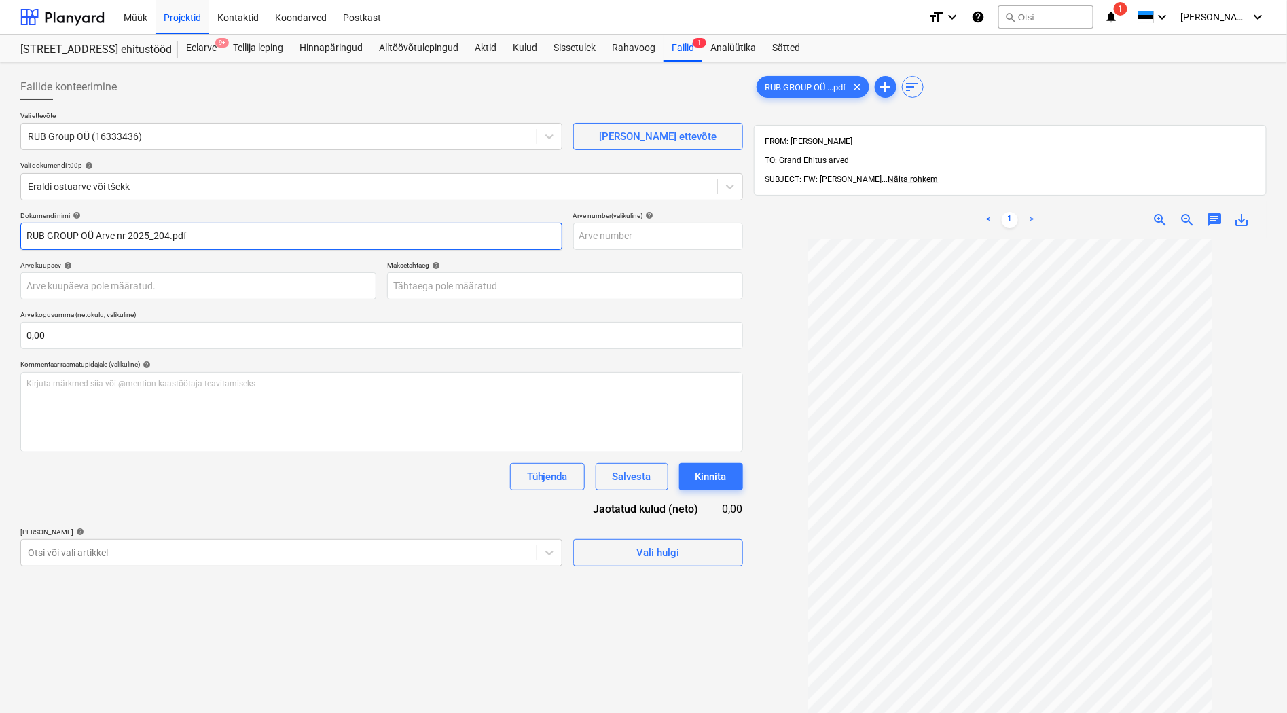
drag, startPoint x: 127, startPoint y: 235, endPoint x: -113, endPoint y: 251, distance: 240.3
click at [0, 251] on html "Müük Projektid Kontaktid Koondarved Postkast format_size keyboard_arrow_down he…" at bounding box center [643, 356] width 1287 height 713
drag, startPoint x: 103, startPoint y: 234, endPoint x: 68, endPoint y: 236, distance: 35.3
click at [68, 236] on input "2025_204.pdf" at bounding box center [291, 236] width 542 height 27
type input "2025_204"
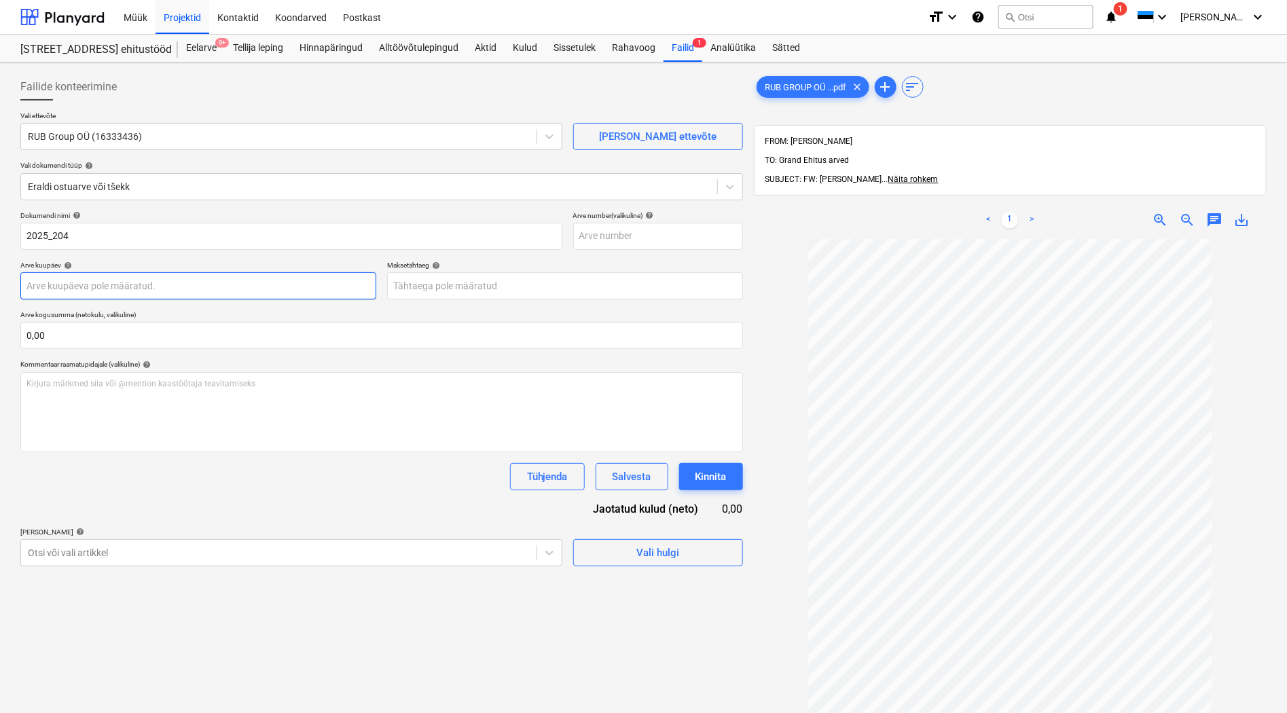
click at [35, 285] on body "Müük Projektid Kontaktid Koondarved Postkast format_size keyboard_arrow_down he…" at bounding box center [643, 356] width 1287 height 713
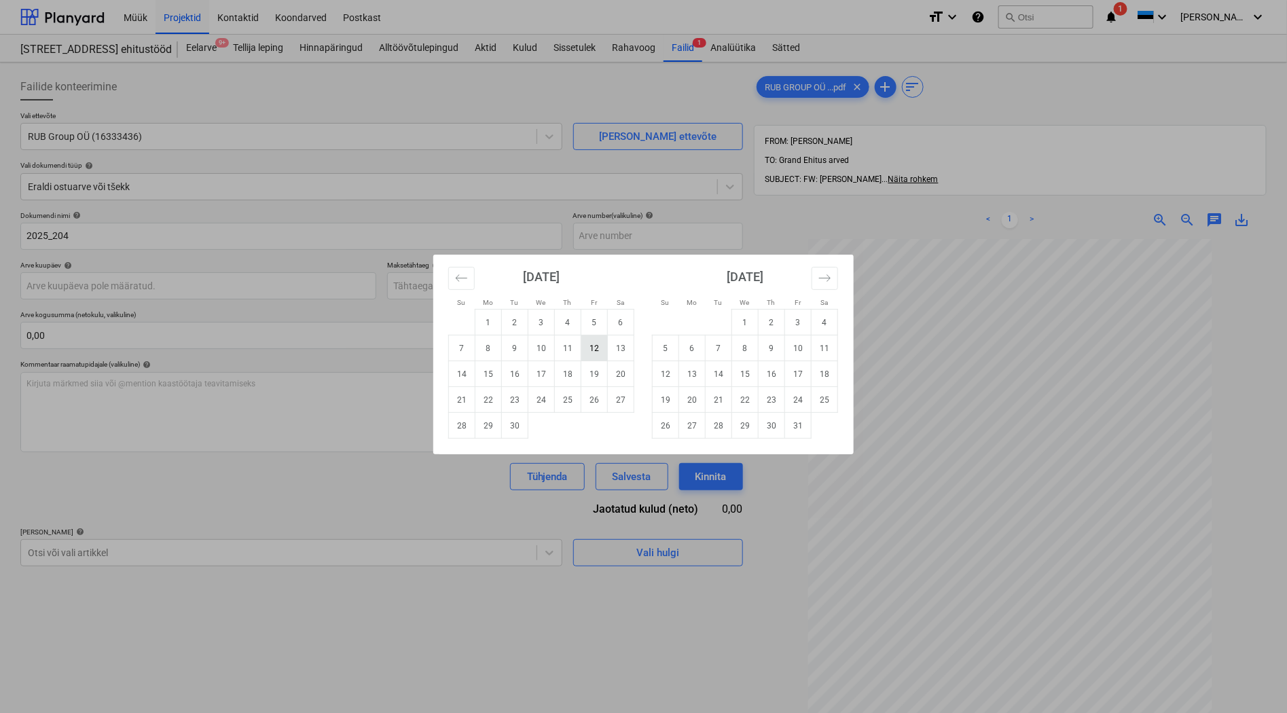
click at [590, 340] on td "12" at bounding box center [594, 349] width 26 height 26
type input "[DATE]"
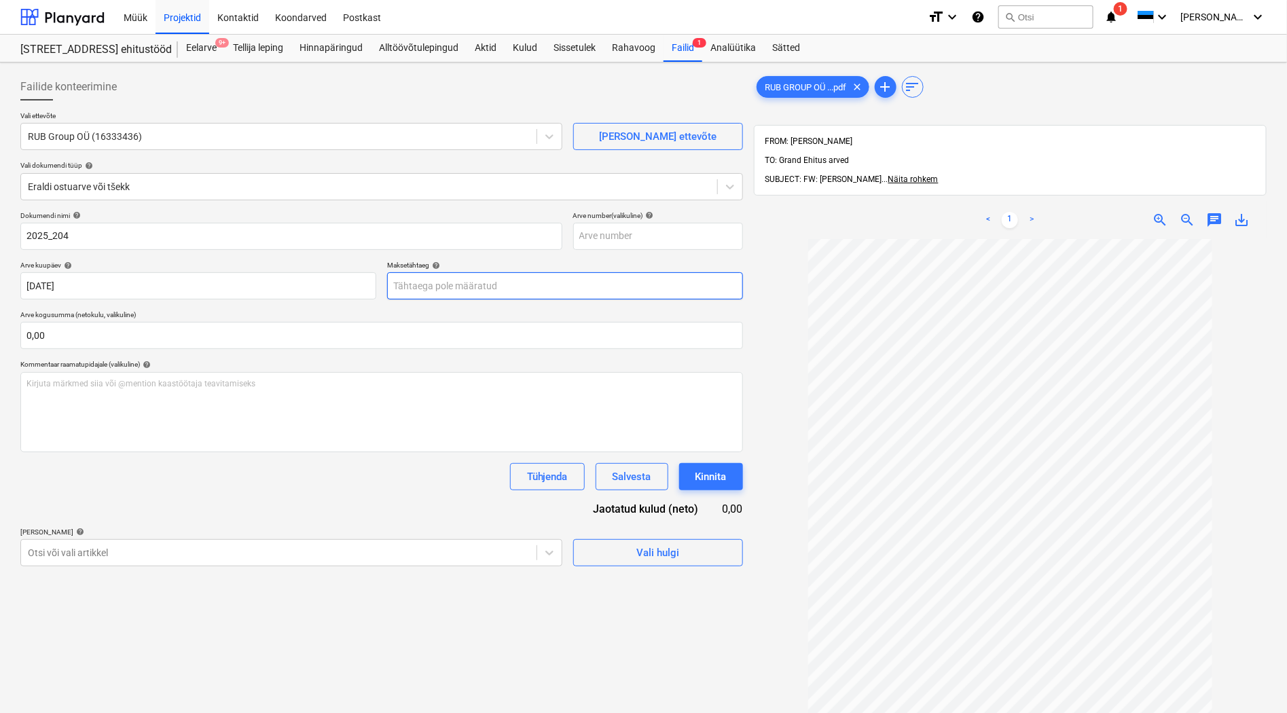
click at [500, 292] on body "Müük Projektid Kontaktid Koondarved Postkast format_size keyboard_arrow_down he…" at bounding box center [643, 356] width 1287 height 713
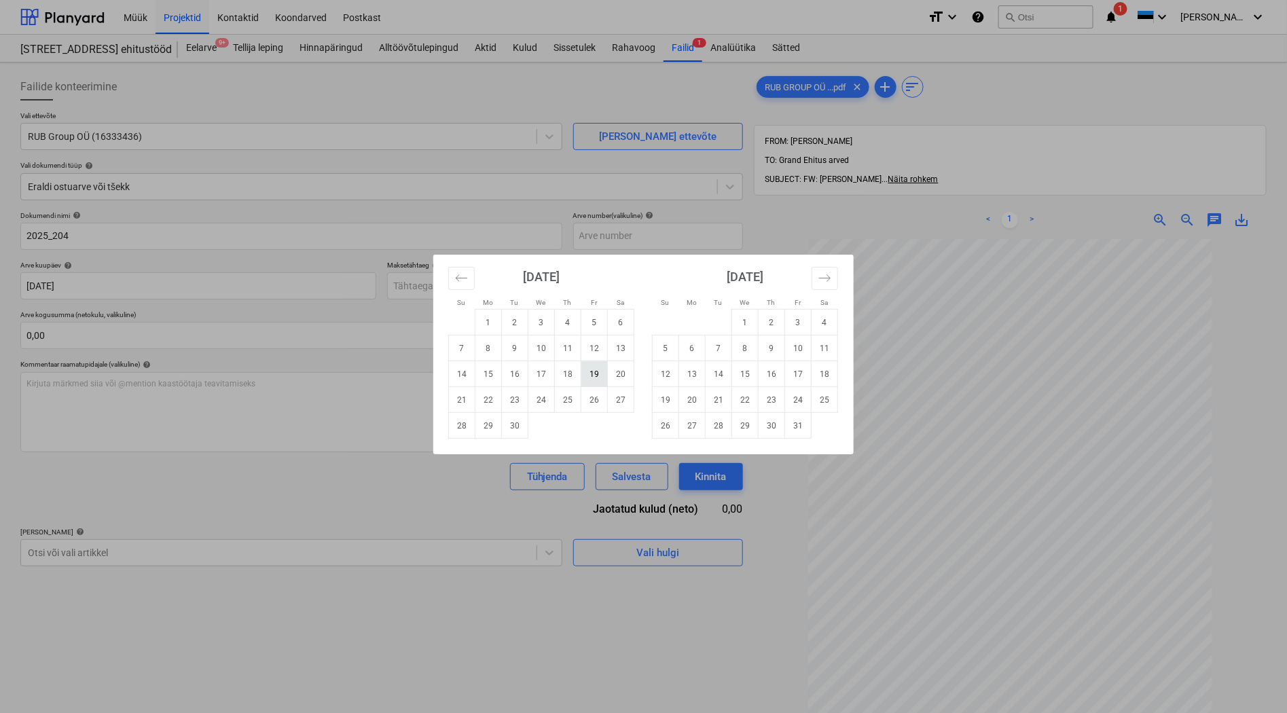
click at [594, 374] on td "19" at bounding box center [594, 374] width 26 height 26
type input "[DATE]"
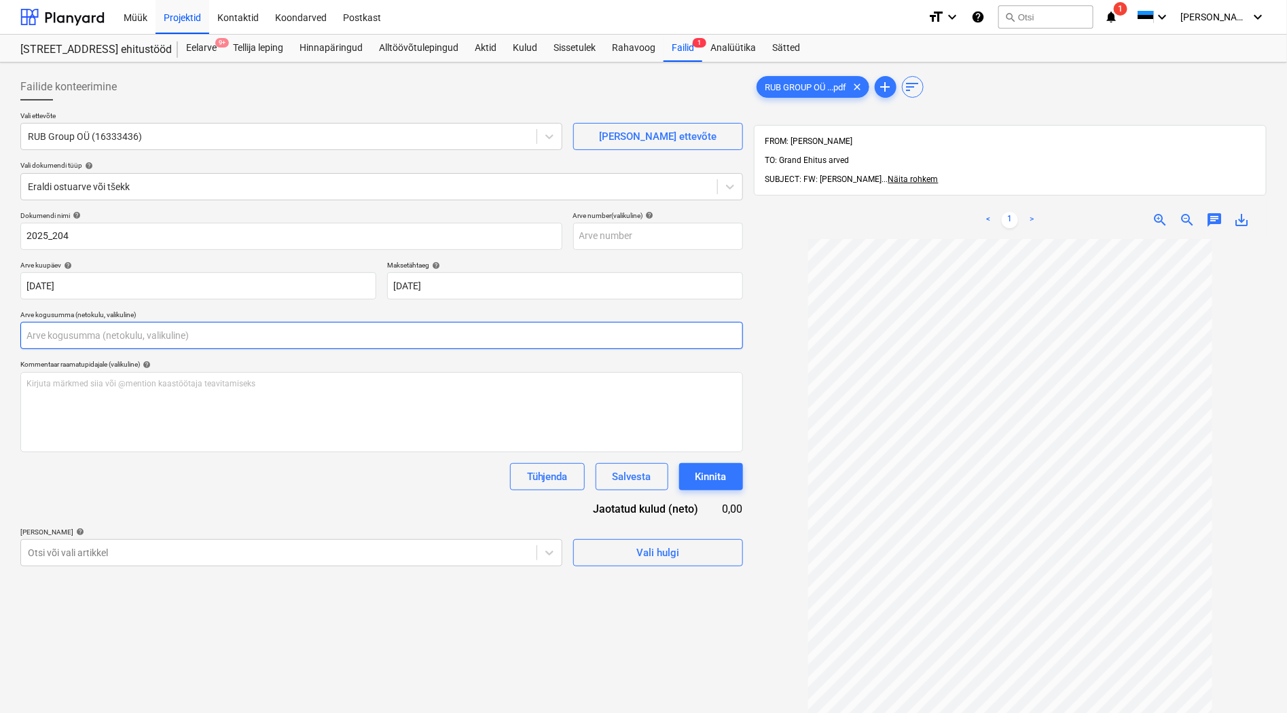
click at [77, 338] on input "text" at bounding box center [381, 335] width 723 height 27
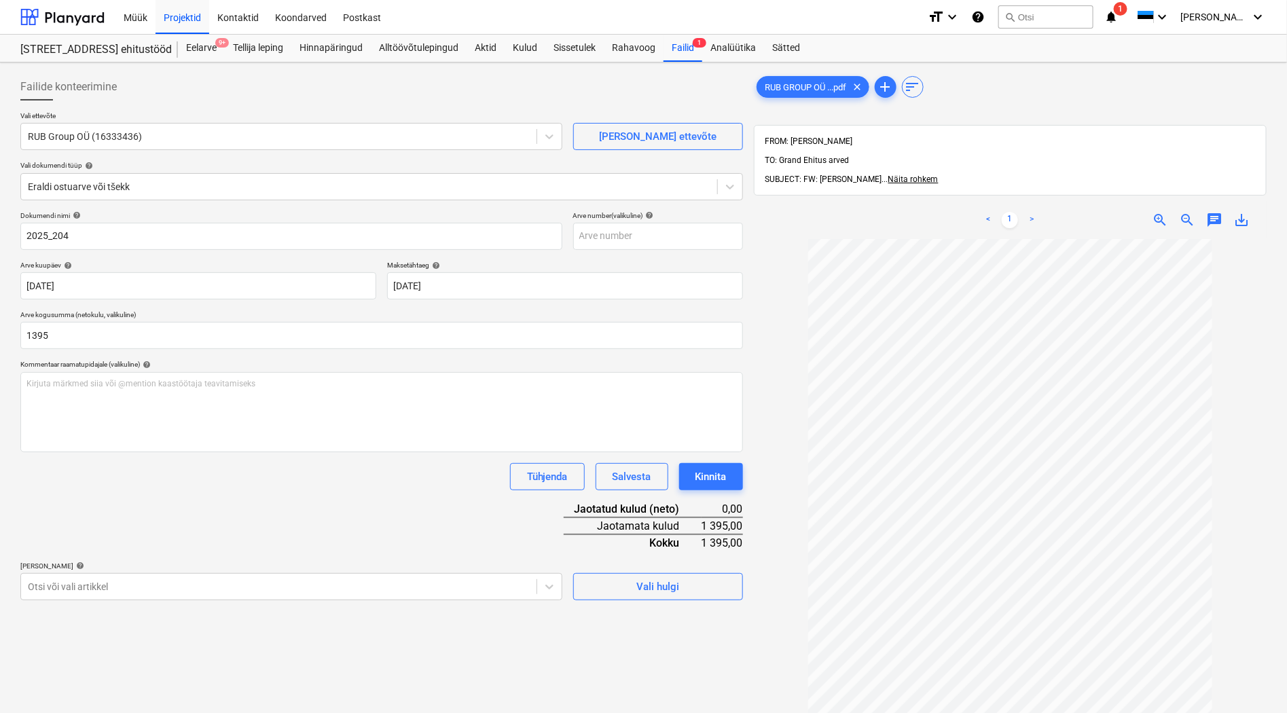
type input "1 395,00"
click at [139, 494] on div "Dokumendi nimi help 2025_204 Arve number (valikuline) help Arve kuupäev help [D…" at bounding box center [381, 405] width 723 height 389
click at [95, 590] on body "Müük Projektid Kontaktid Koondarved Postkast format_size keyboard_arrow_down he…" at bounding box center [643, 356] width 1287 height 713
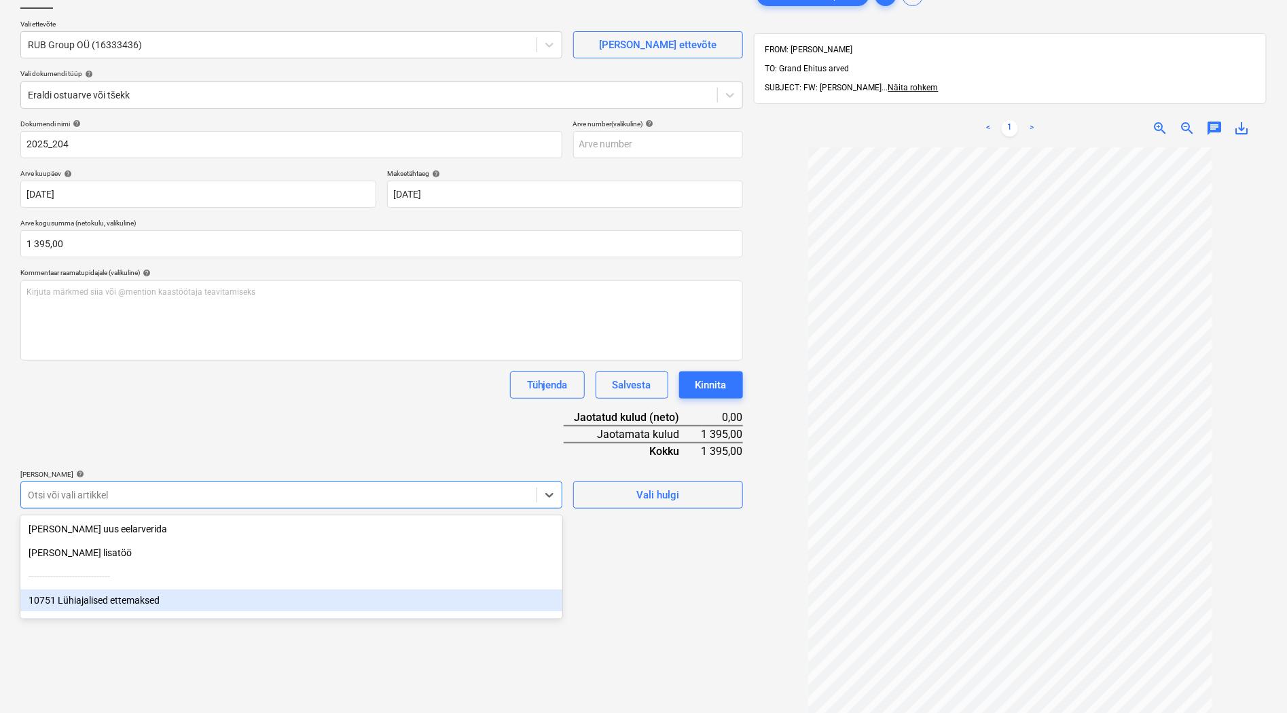
scroll to position [105, 0]
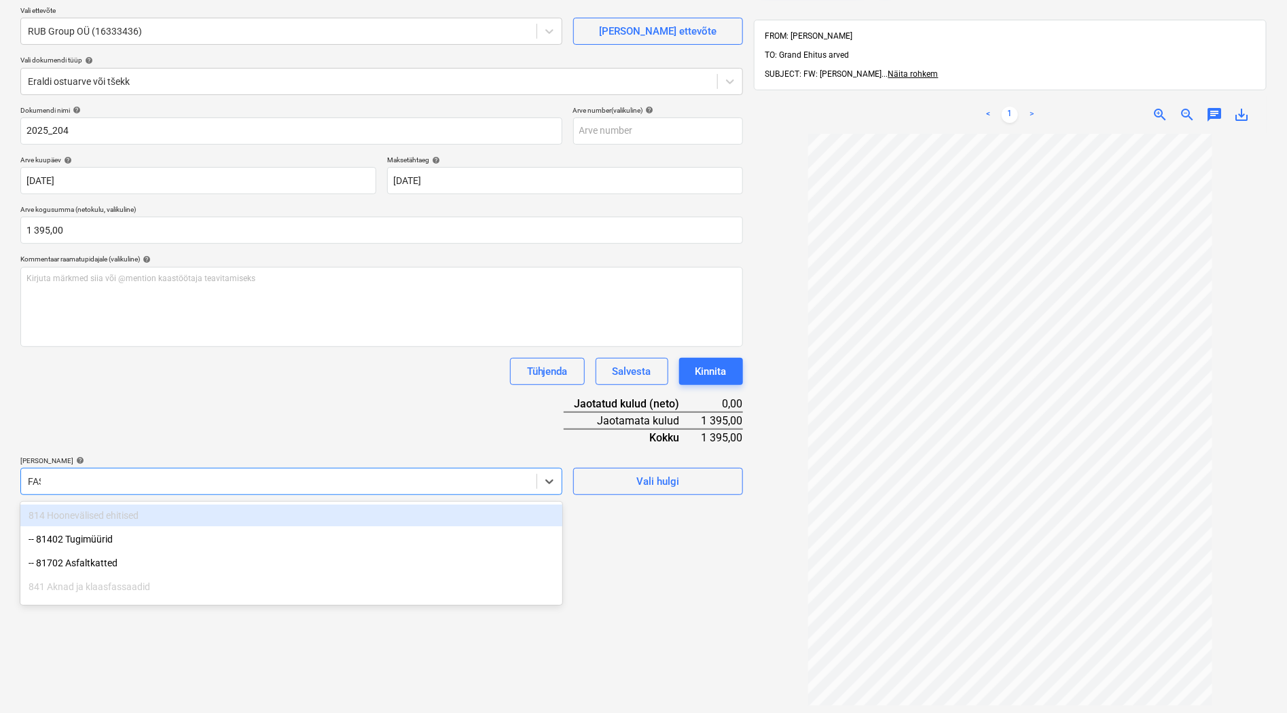
type input "FASS"
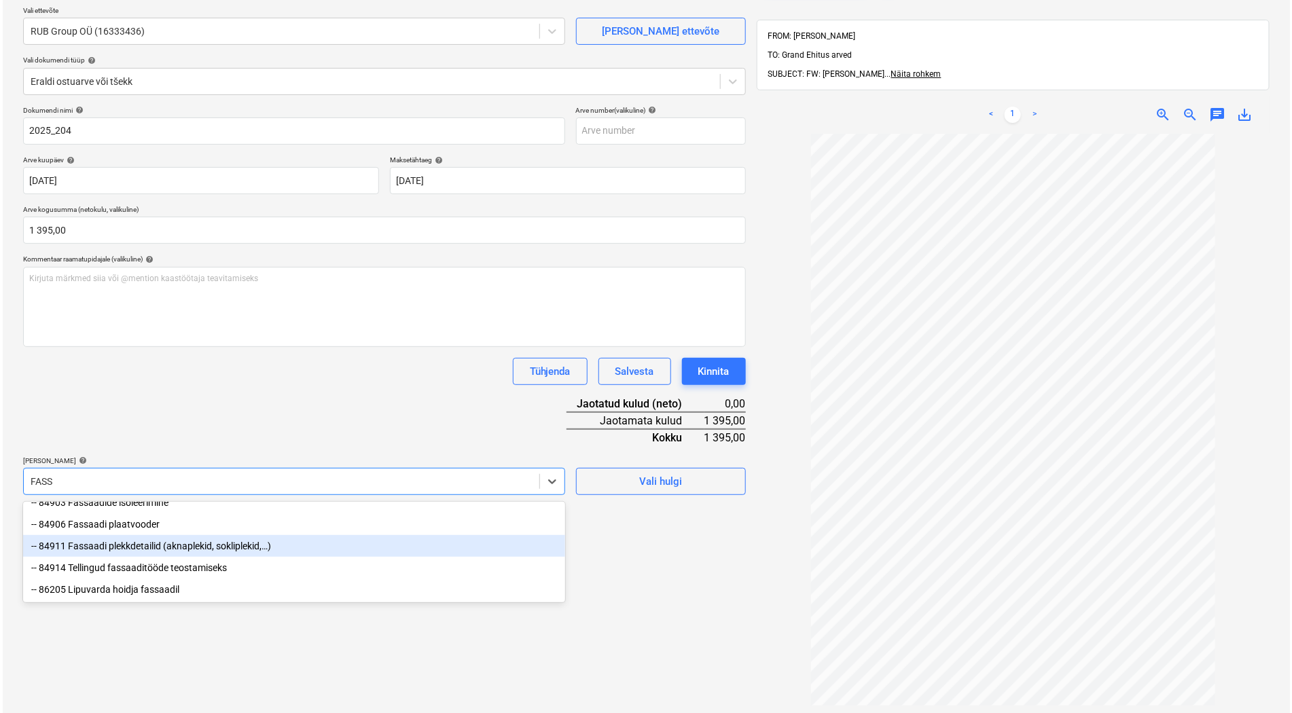
scroll to position [29, 0]
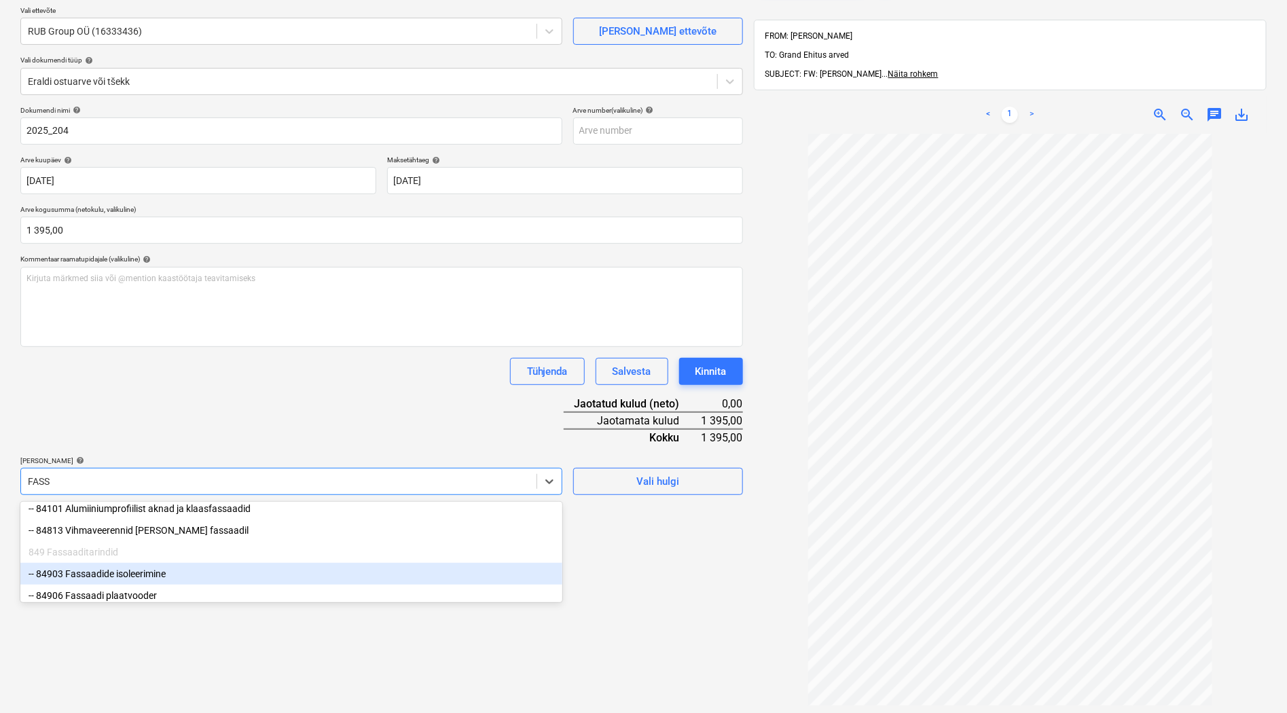
click at [144, 579] on div "-- 84903 Fassaadide isoleerimine" at bounding box center [291, 574] width 542 height 22
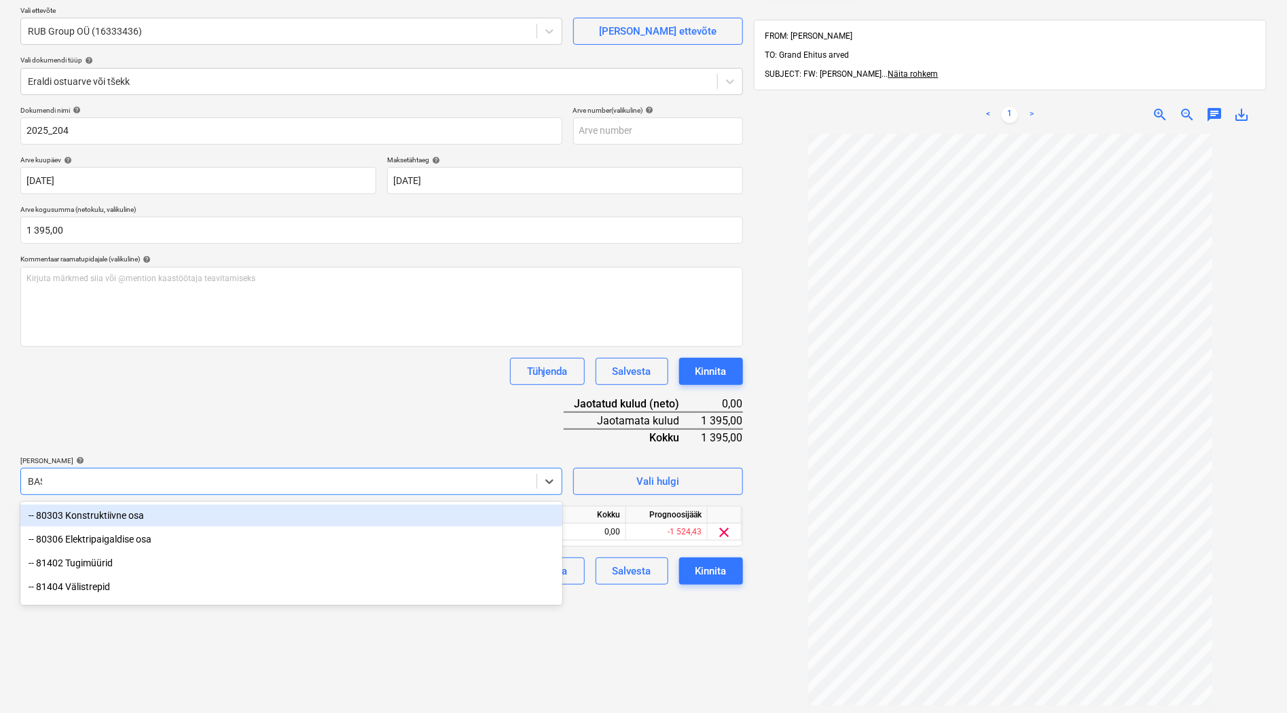
type input "BASS"
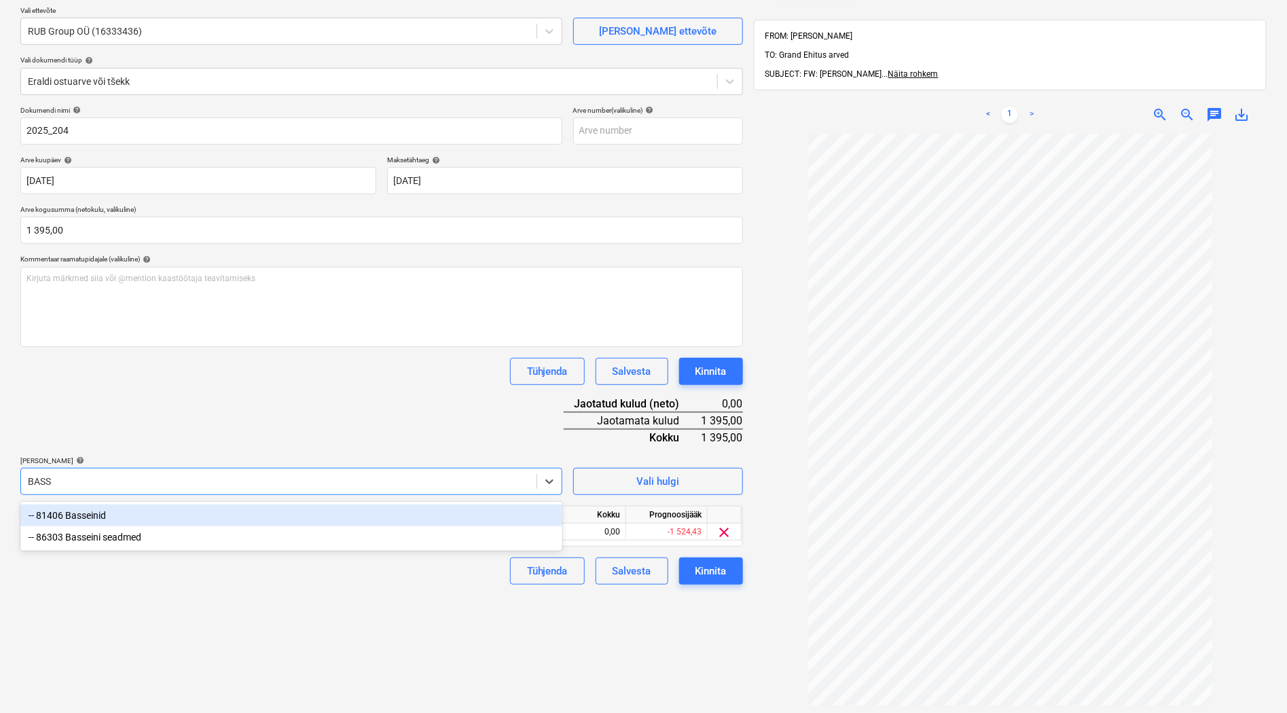
click at [69, 511] on div "-- 81406 Basseinid" at bounding box center [291, 516] width 542 height 22
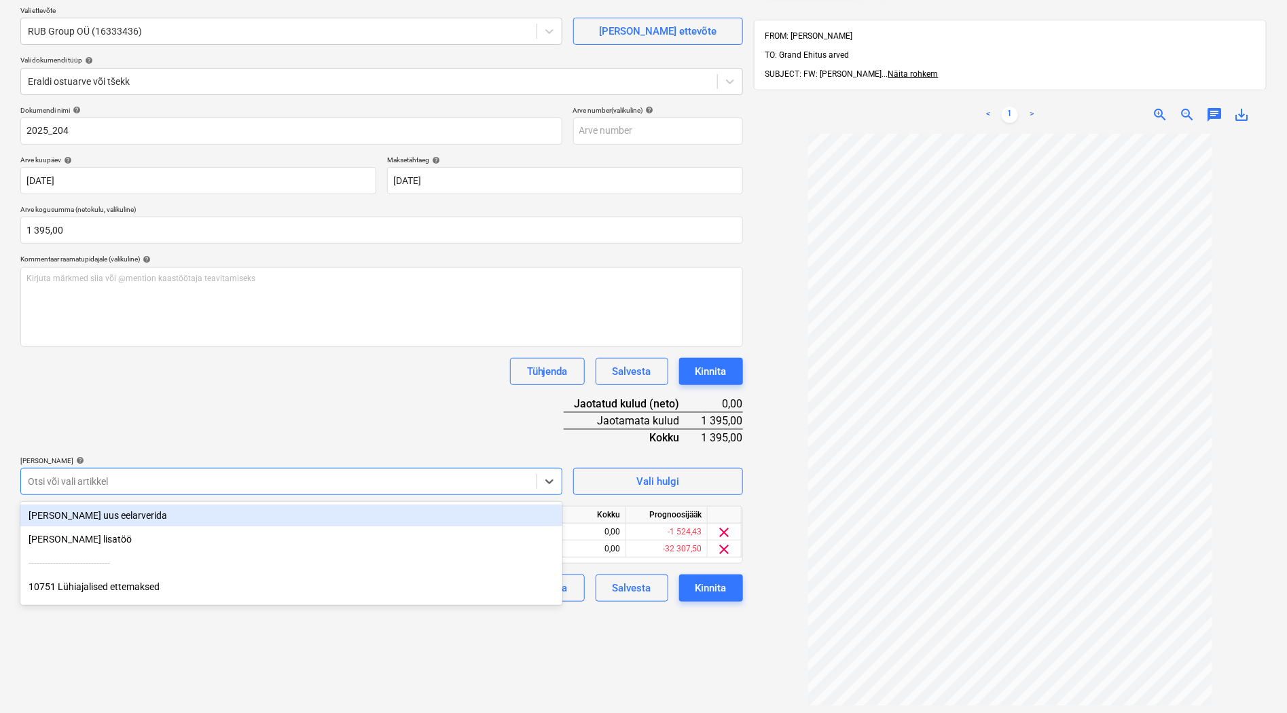
click at [96, 484] on div at bounding box center [279, 482] width 502 height 14
type input "KORRAS"
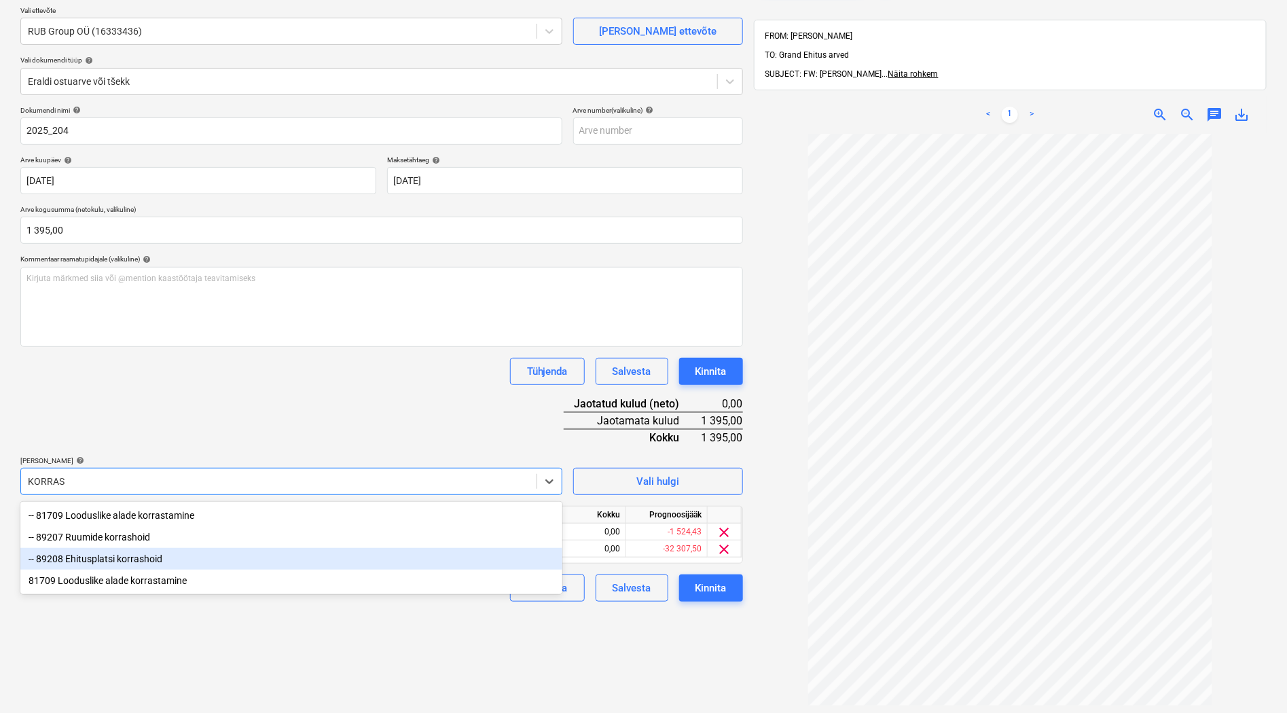
click at [115, 559] on div "-- 89208 Ehitusplatsi korrashoid" at bounding box center [291, 559] width 542 height 22
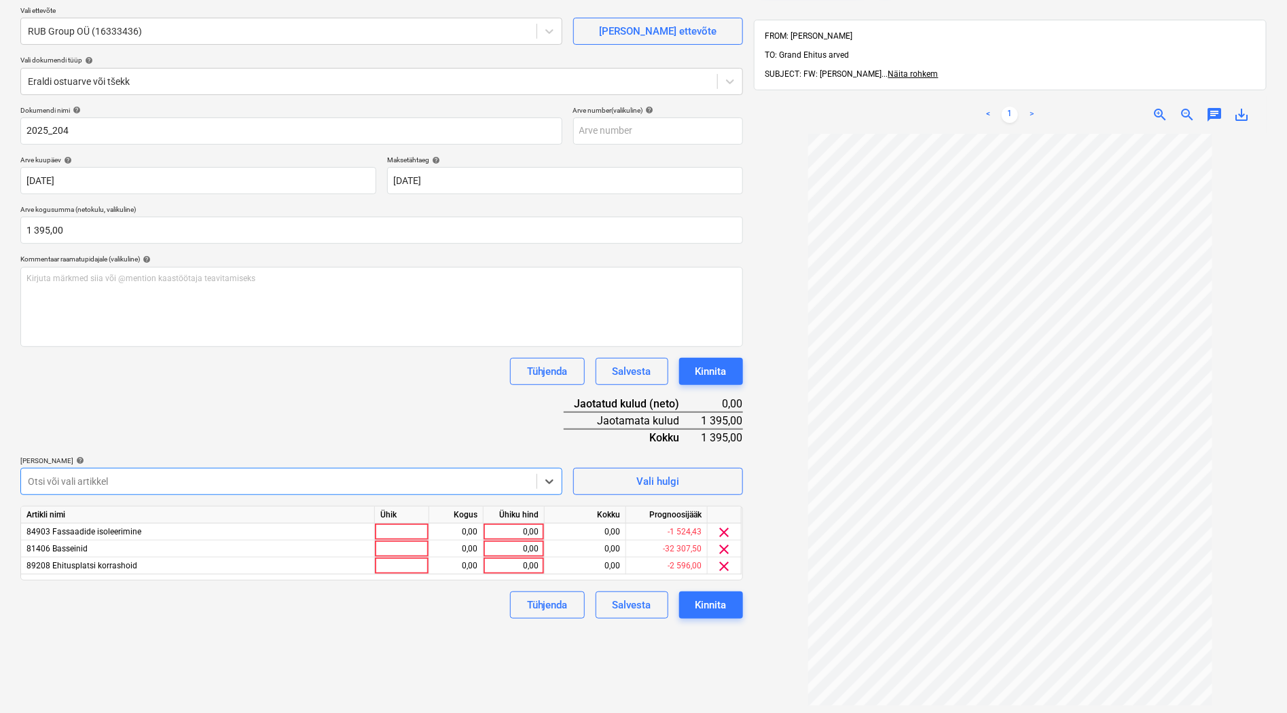
click at [121, 483] on div at bounding box center [279, 482] width 502 height 14
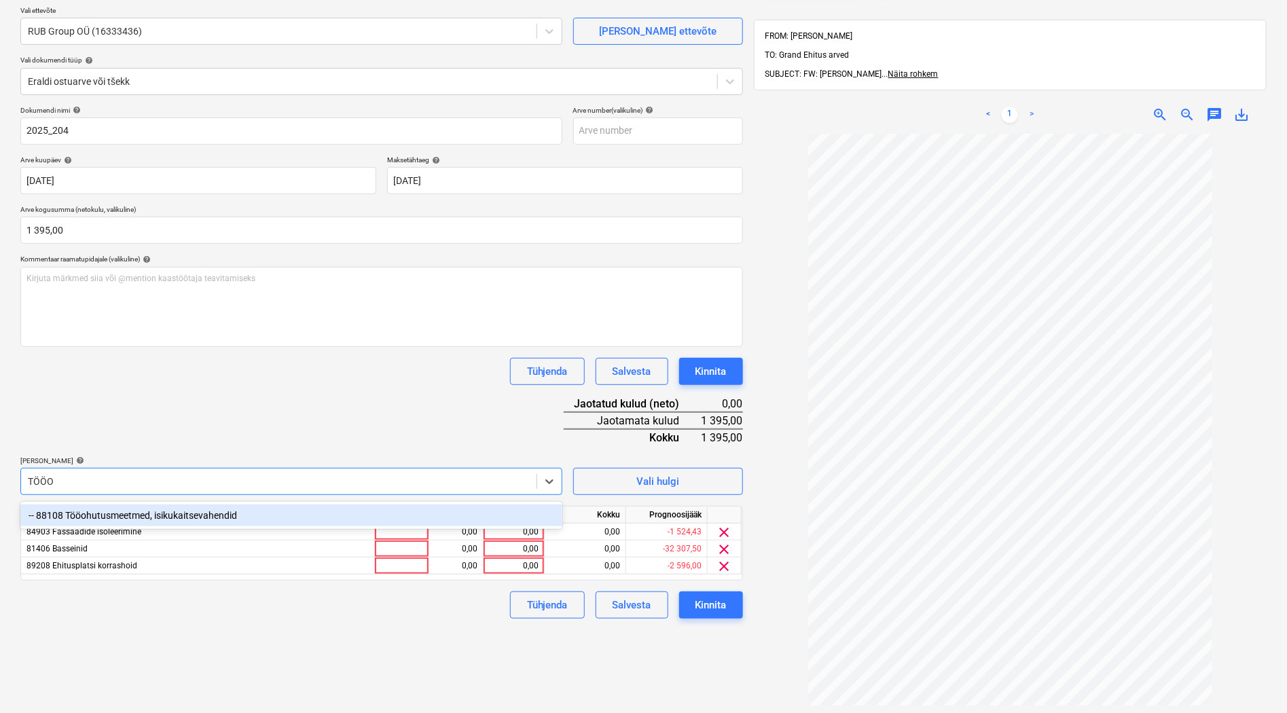
type input "TÖÖOH"
click at [84, 518] on div "-- 88108 Tööohutusmeetmed, isikukaitsevahendid" at bounding box center [291, 516] width 542 height 22
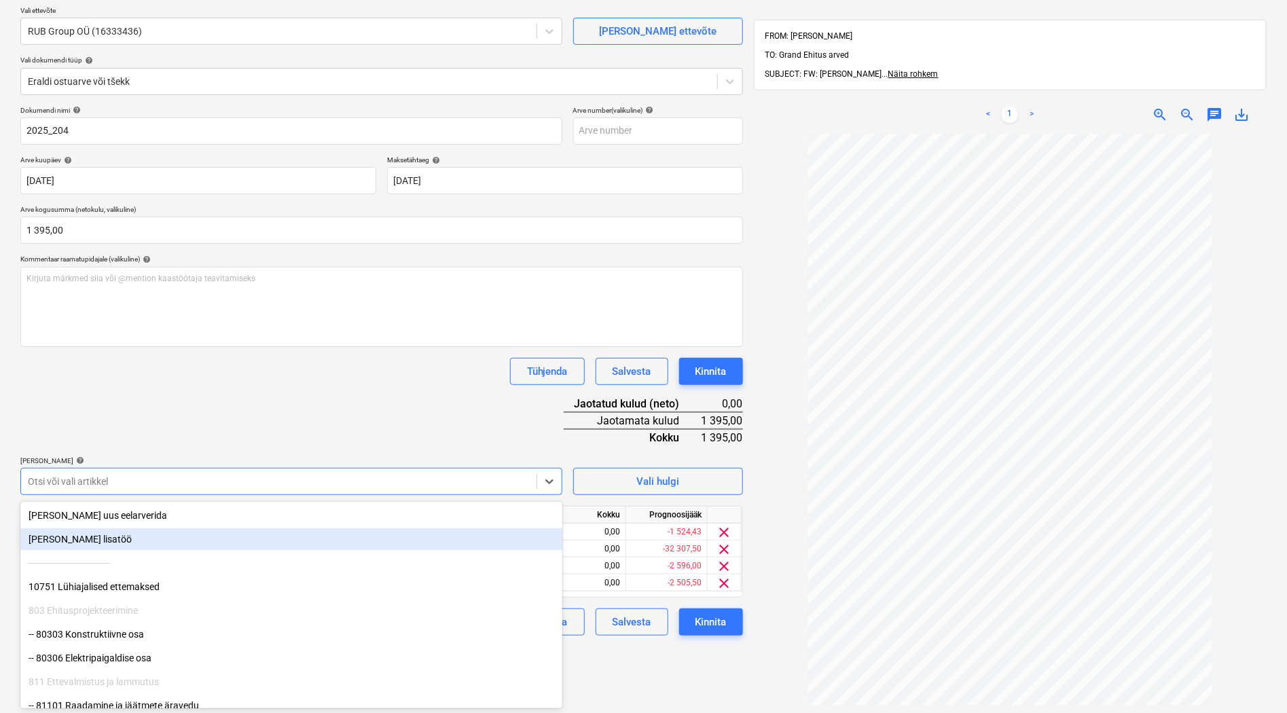
click at [185, 430] on div "Dokumendi nimi help 2025_204 Arve number (valikuline) help Arve kuupäev help [D…" at bounding box center [381, 371] width 723 height 530
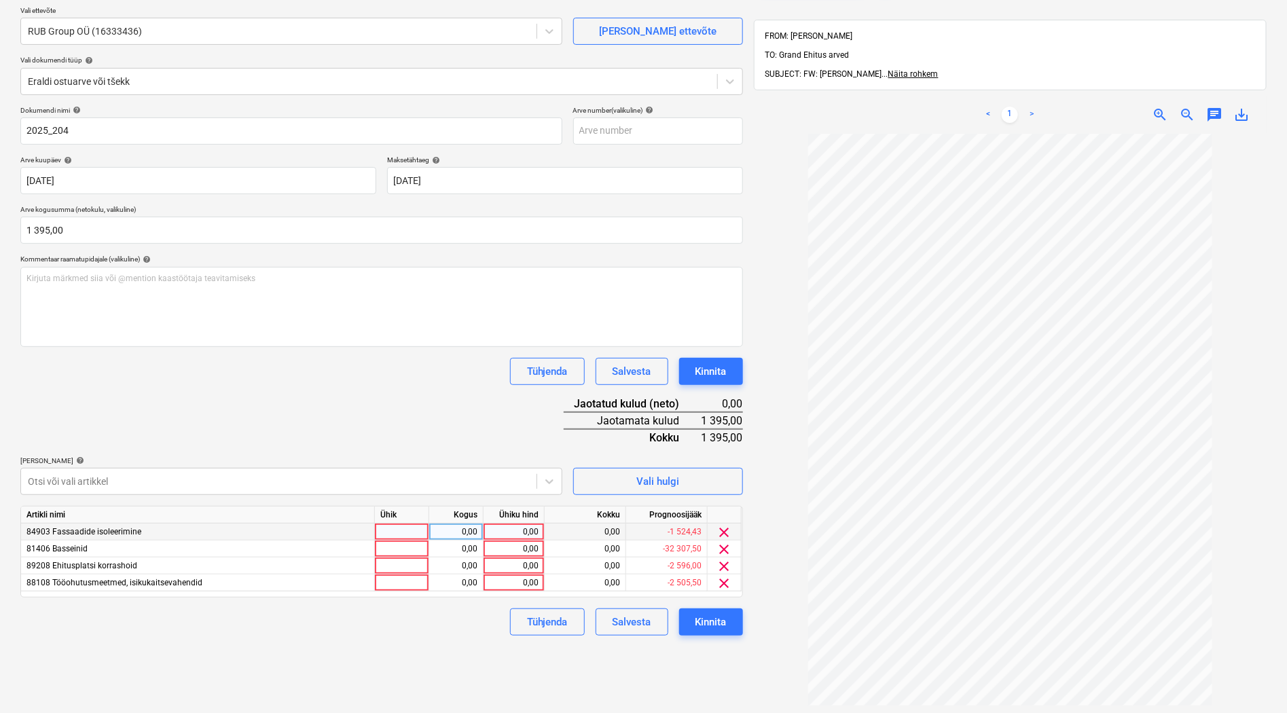
click at [399, 537] on div at bounding box center [402, 532] width 54 height 17
type input "TK"
click at [406, 547] on div at bounding box center [402, 549] width 54 height 17
type input "TK"
click at [406, 560] on div at bounding box center [402, 566] width 54 height 17
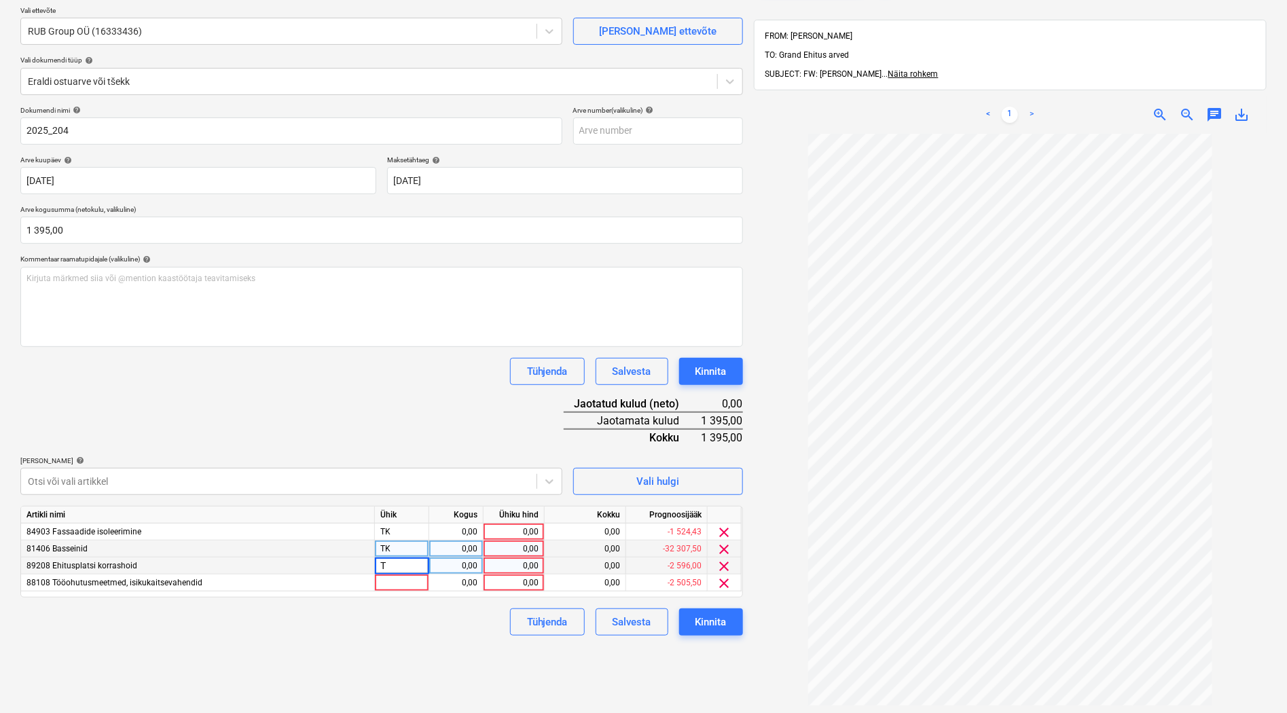
type input "TK"
click at [399, 582] on div at bounding box center [402, 583] width 54 height 17
type input "TK"
click at [454, 530] on div "0,00" at bounding box center [456, 532] width 43 height 17
type input "1"
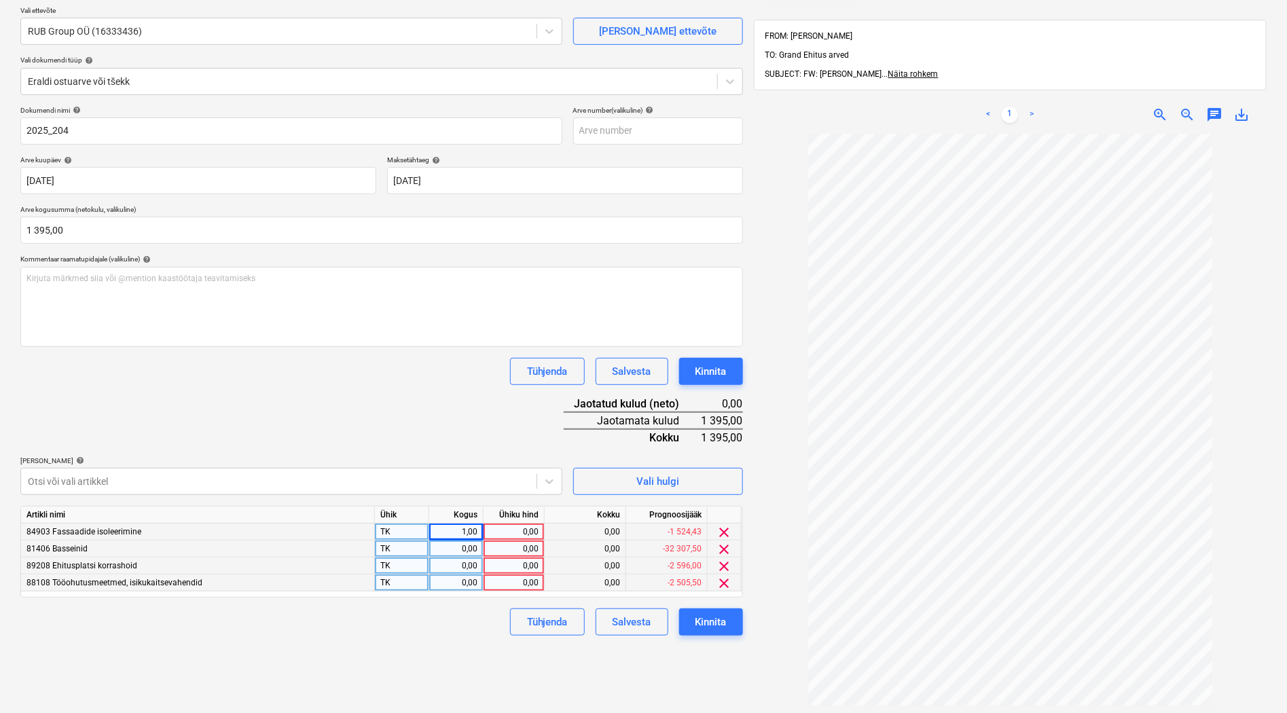
click at [466, 550] on div "0,00" at bounding box center [456, 549] width 43 height 17
click at [465, 559] on div "0,00" at bounding box center [456, 566] width 43 height 17
click at [460, 581] on div "0,00" at bounding box center [456, 583] width 43 height 17
click at [456, 616] on div "Tühjenda Salvesta Kinnita" at bounding box center [381, 622] width 723 height 27
click at [517, 534] on div "0,00" at bounding box center [514, 532] width 50 height 17
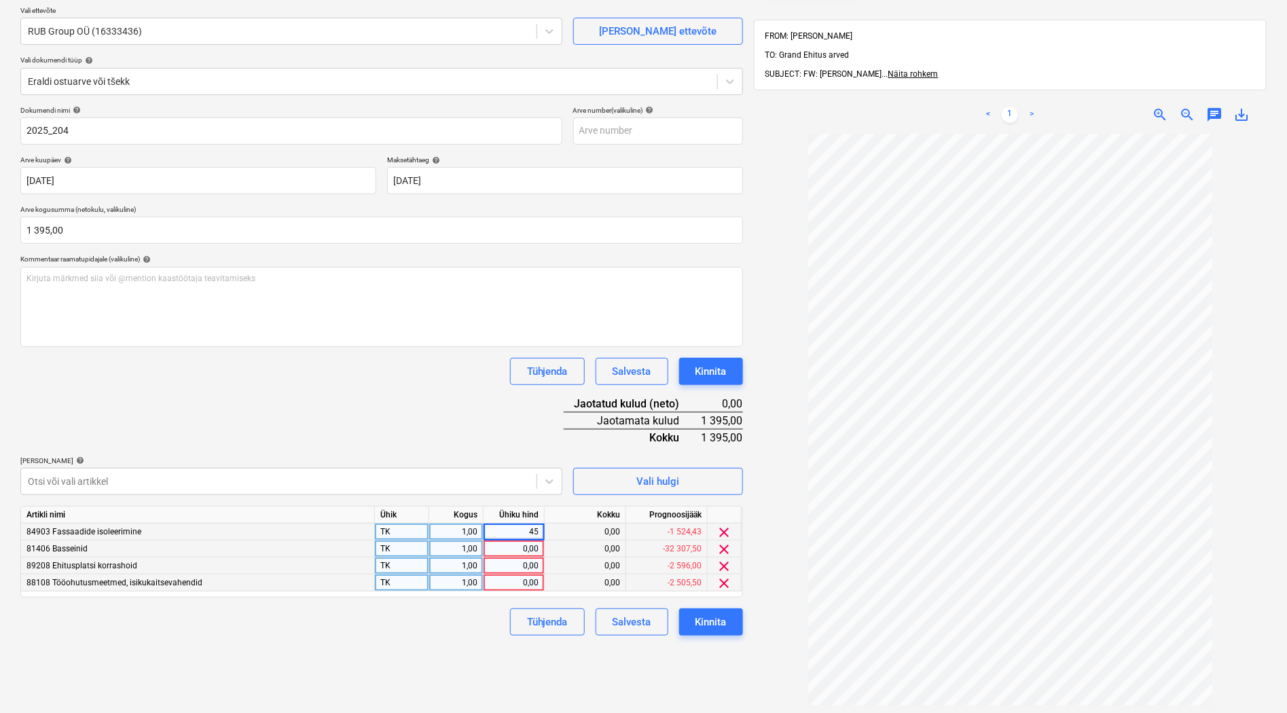
type input "450"
click at [514, 550] on div "0,00" at bounding box center [514, 549] width 50 height 17
type input "540"
click at [528, 567] on div "0,00" at bounding box center [514, 566] width 50 height 17
type input "120"
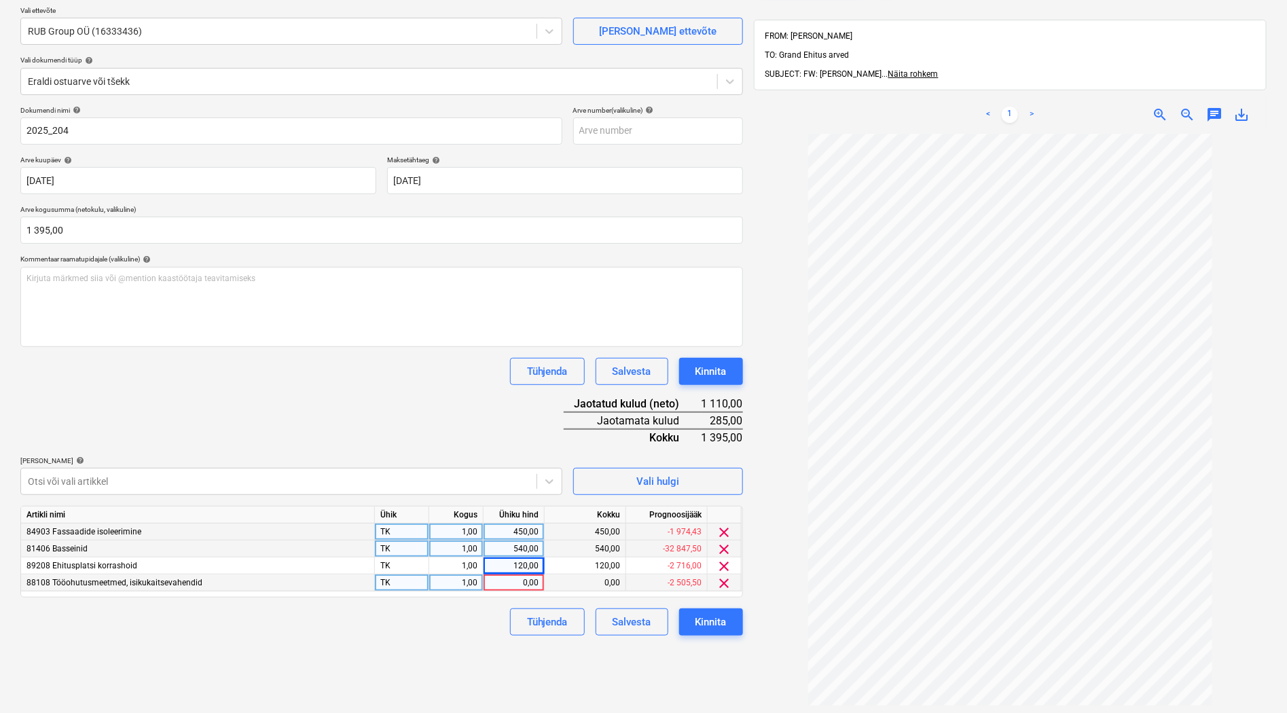
click at [528, 585] on div "0,00" at bounding box center [514, 583] width 50 height 17
type input "130"
drag, startPoint x: 514, startPoint y: 566, endPoint x: 541, endPoint y: 567, distance: 27.2
click at [541, 567] on div "120,00" at bounding box center [514, 566] width 61 height 17
type input "155"
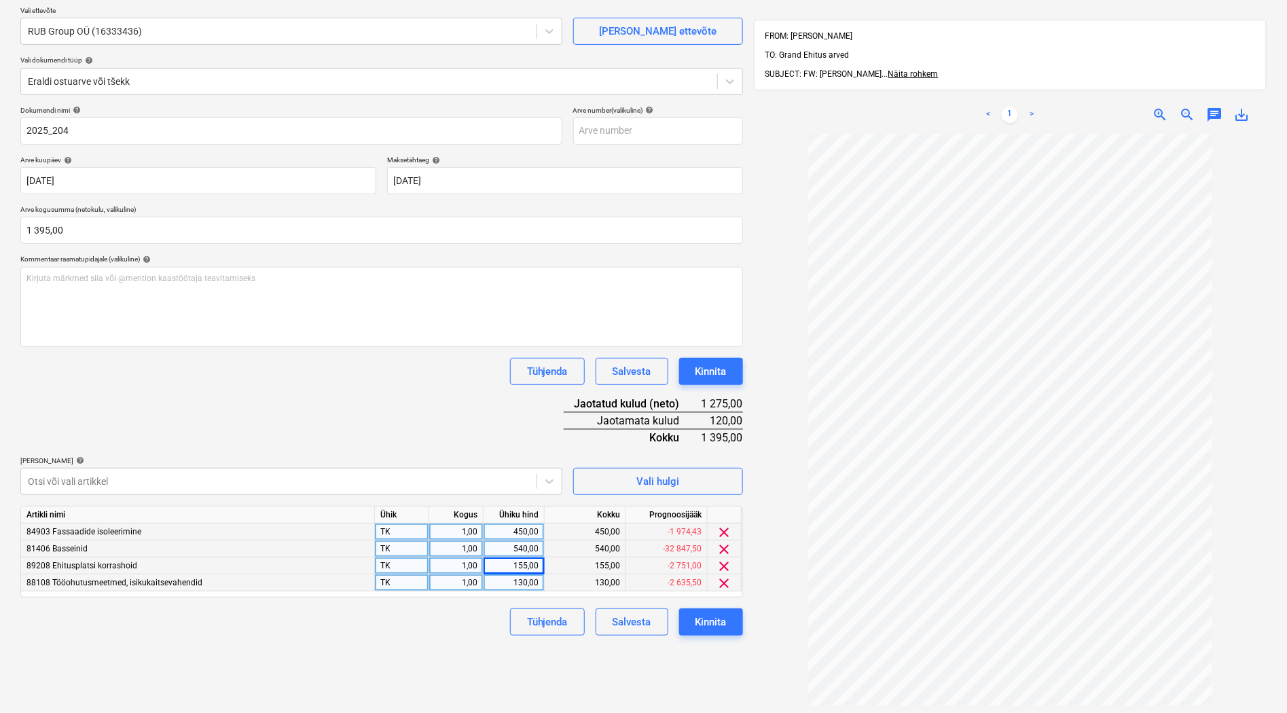
click at [526, 579] on div "130,00" at bounding box center [514, 583] width 50 height 17
type input "165"
click at [429, 677] on div "Failide konteerimine Vali ettevõte RUB Group OÜ (16333436) [PERSON_NAME] ettevõ…" at bounding box center [382, 389] width 734 height 852
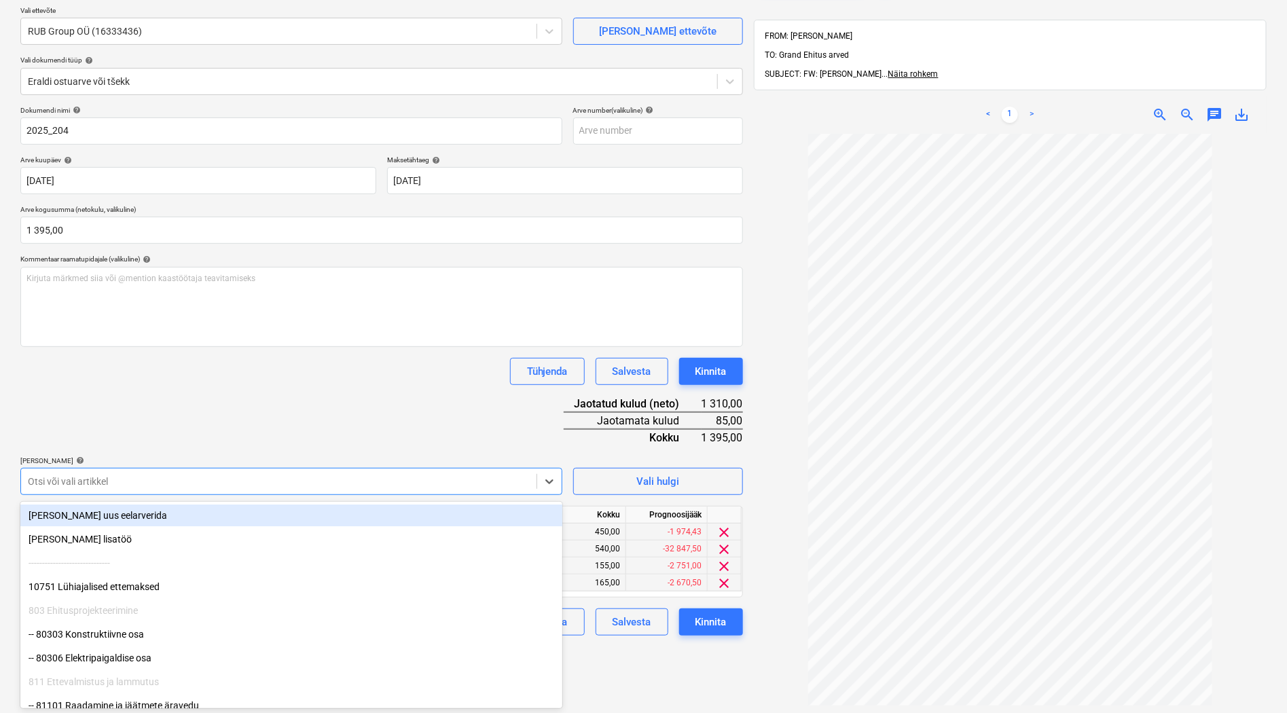
click at [151, 482] on div at bounding box center [279, 482] width 502 height 14
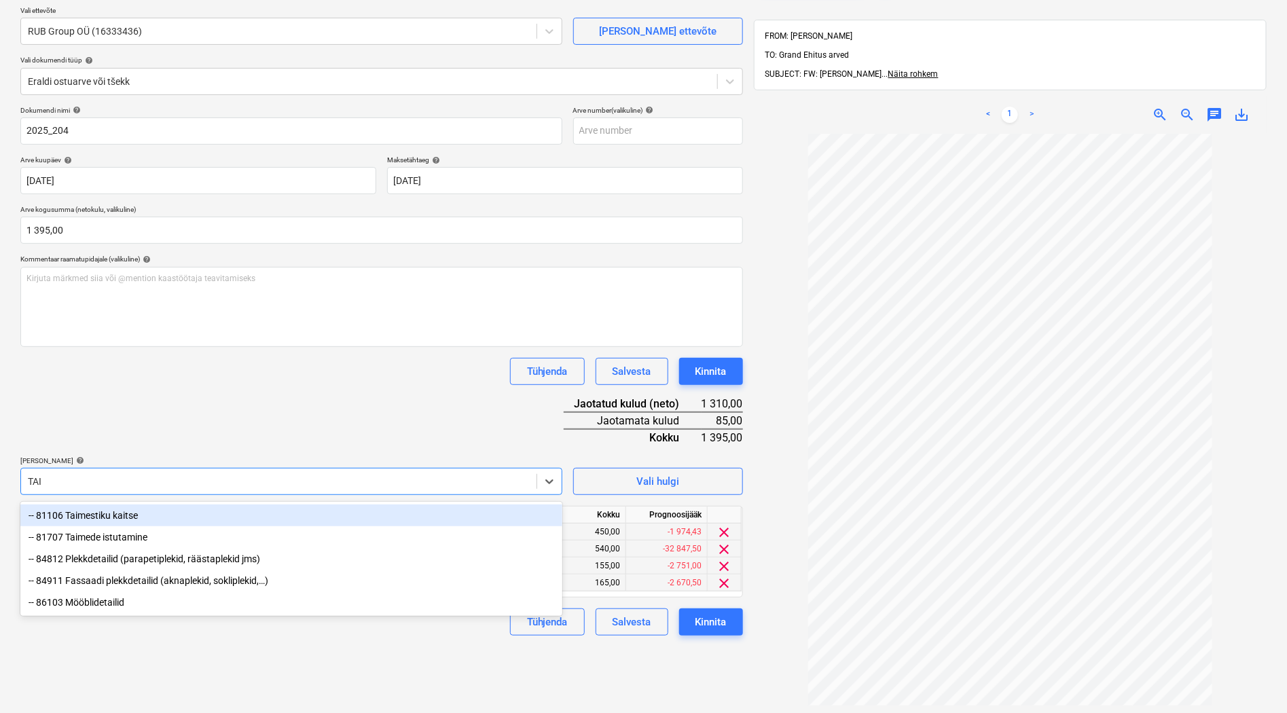
type input "TAIM"
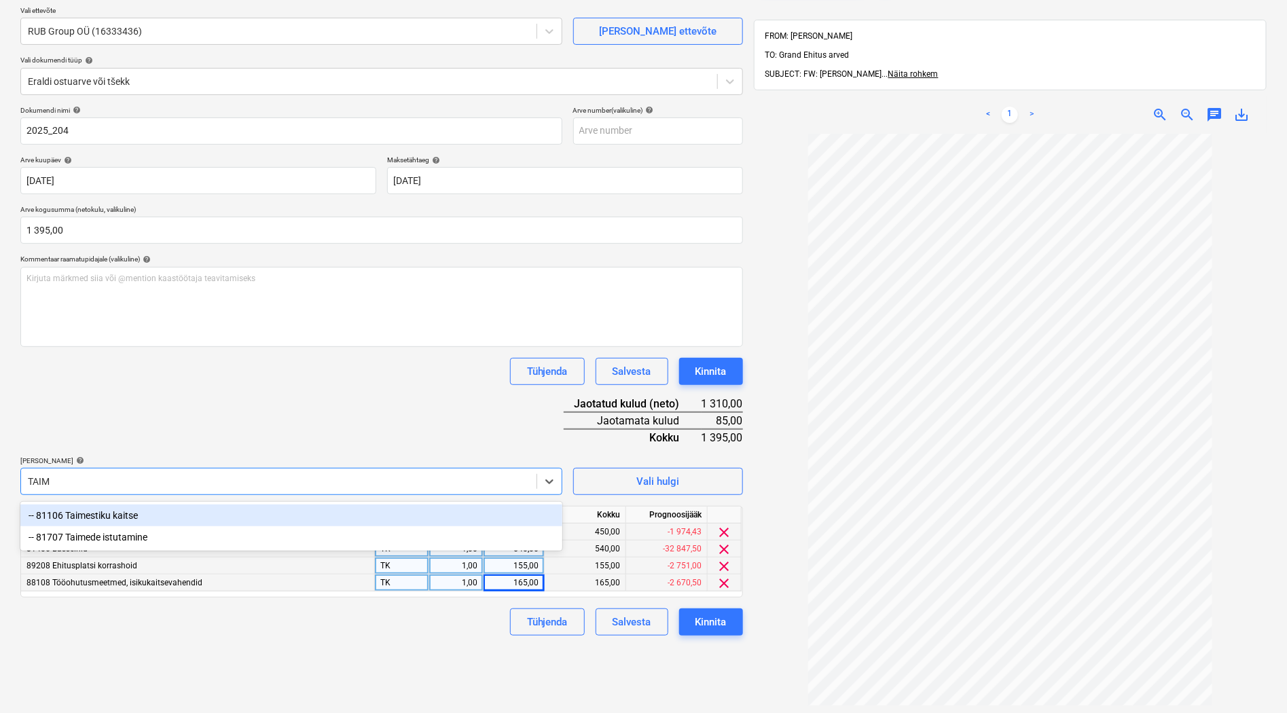
click at [116, 514] on div "-- 81106 Taimestiku kaitse" at bounding box center [291, 516] width 542 height 22
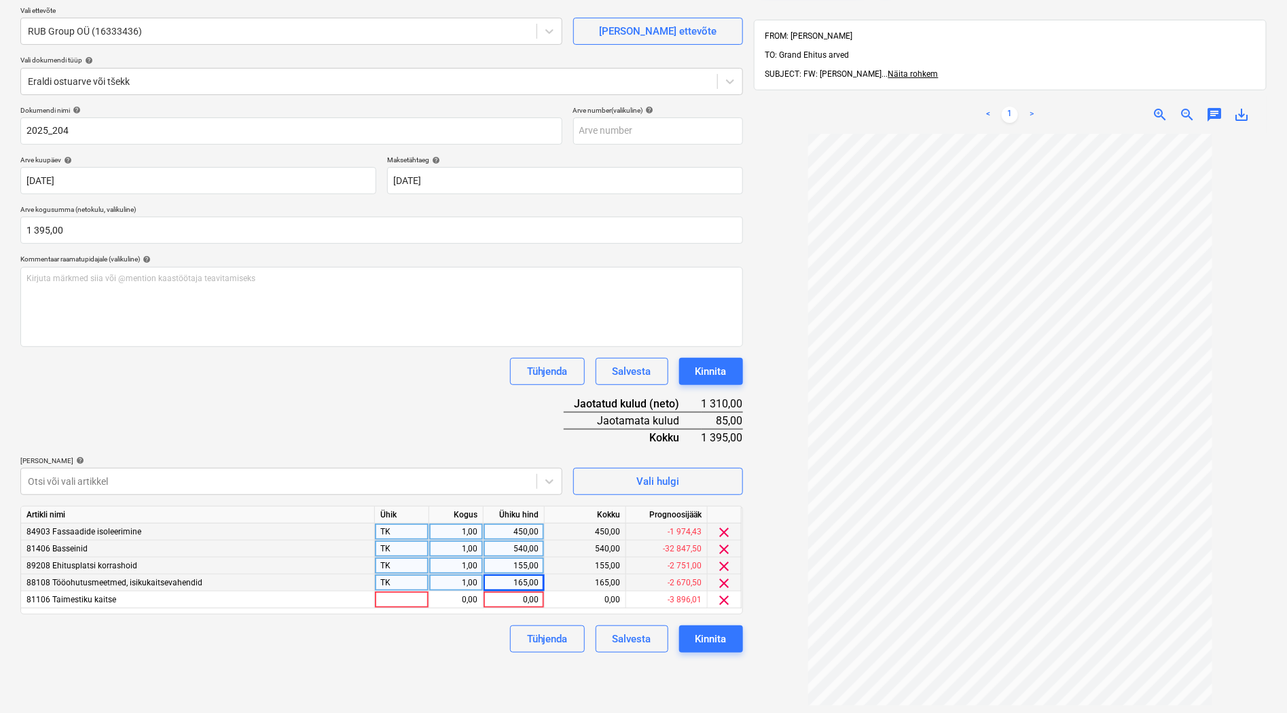
click at [384, 405] on div "Dokumendi nimi help 2025_204 Arve number (valikuline) help Arve kuupäev help [D…" at bounding box center [381, 379] width 723 height 547
click at [393, 606] on div at bounding box center [402, 600] width 54 height 17
type input "TK"
click at [450, 603] on div "0,00" at bounding box center [456, 600] width 43 height 17
type input "1"
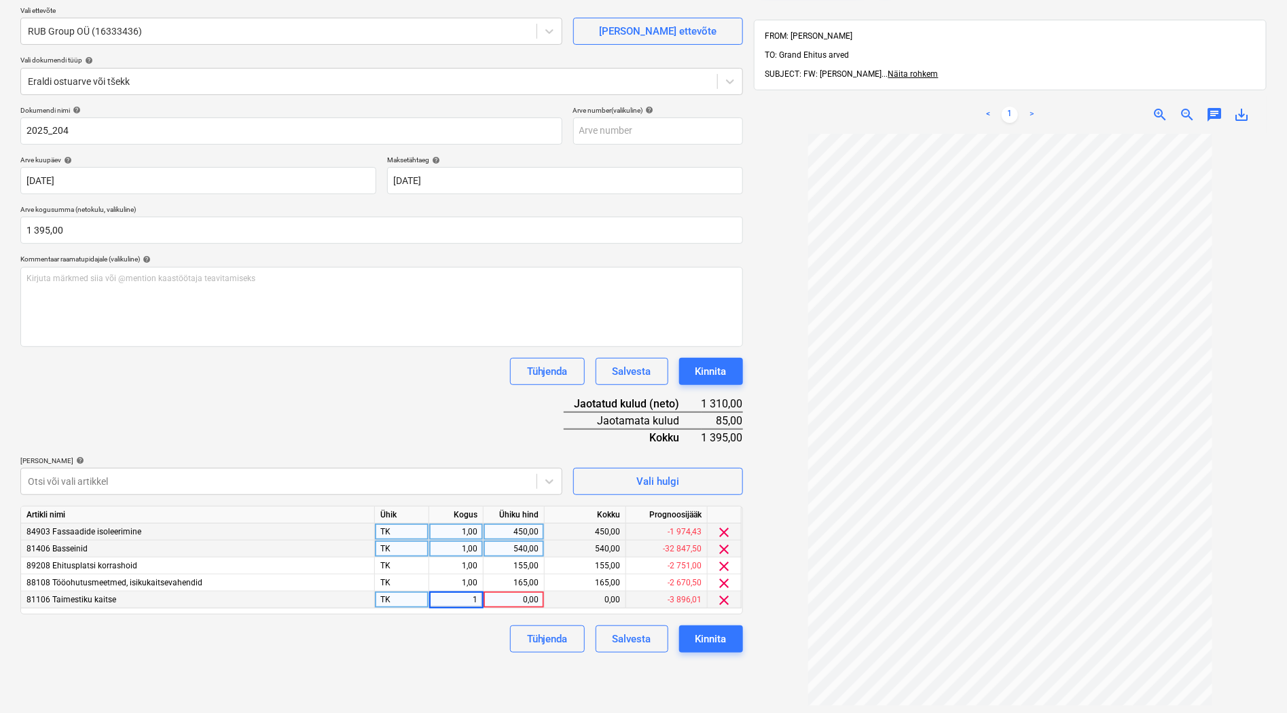
click at [521, 598] on div "0,00" at bounding box center [514, 600] width 50 height 17
type input "85"
click at [428, 660] on div "Failide konteerimine Vali ettevõte RUB Group OÜ (16333436) [PERSON_NAME] ettevõ…" at bounding box center [382, 389] width 734 height 852
click at [723, 636] on div "Kinnita" at bounding box center [711, 639] width 31 height 18
